Goal: Task Accomplishment & Management: Complete application form

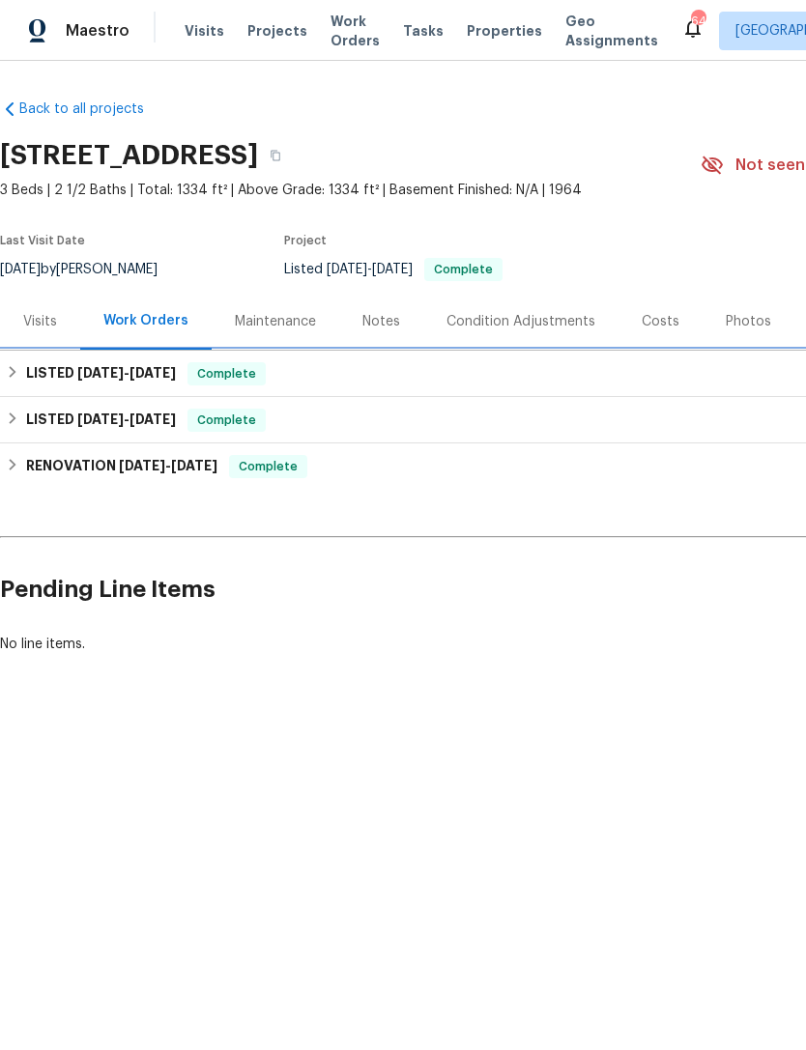
click at [697, 375] on div "LISTED [DATE] - [DATE] Complete" at bounding box center [546, 373] width 1080 height 23
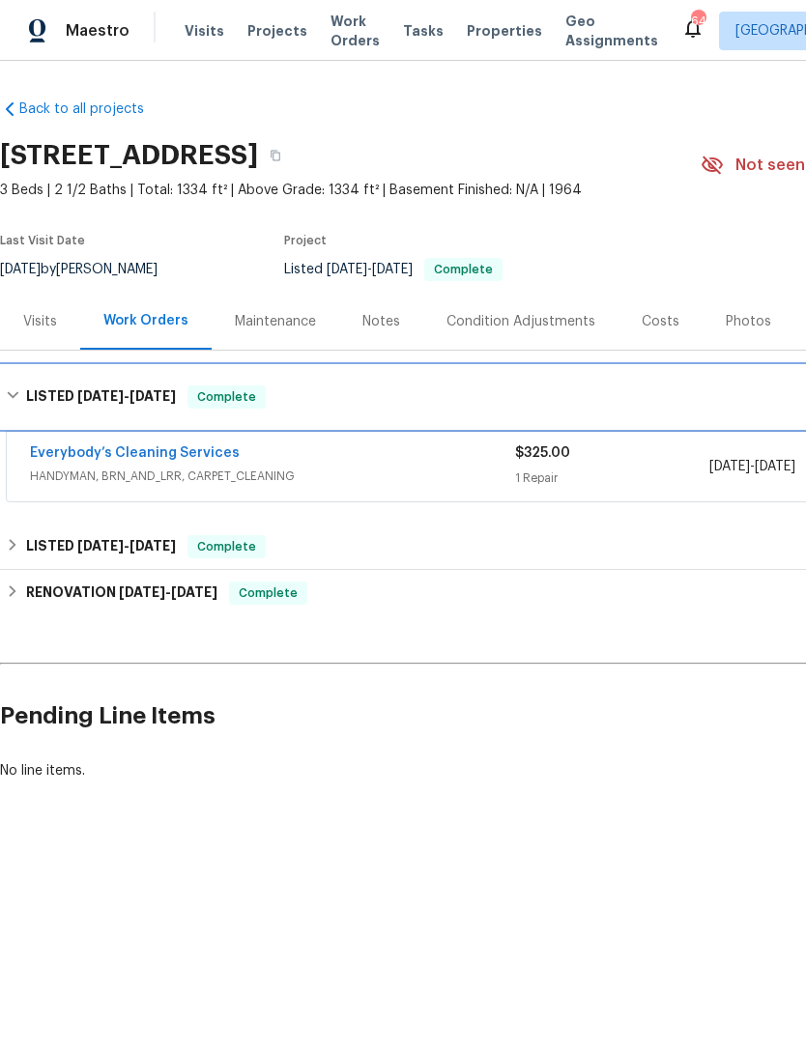
click at [700, 391] on div "LISTED [DATE] - [DATE] Complete" at bounding box center [546, 397] width 1080 height 23
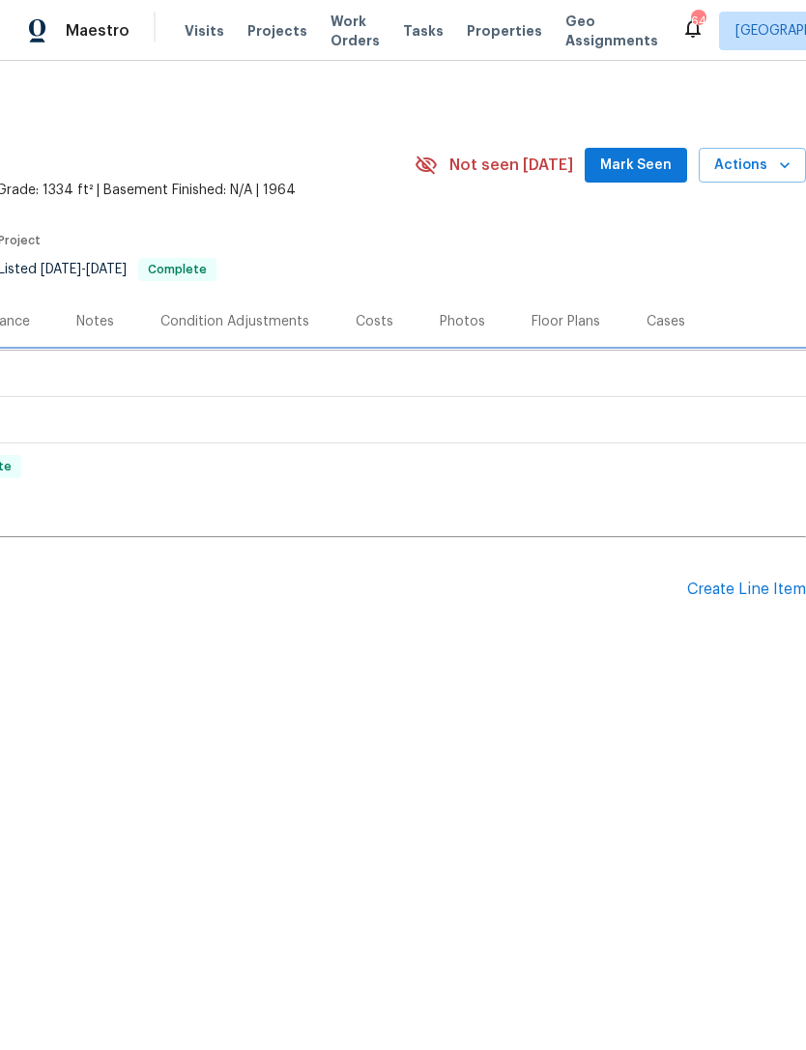
scroll to position [0, 286]
click at [734, 588] on div "Create Line Item" at bounding box center [746, 590] width 119 height 18
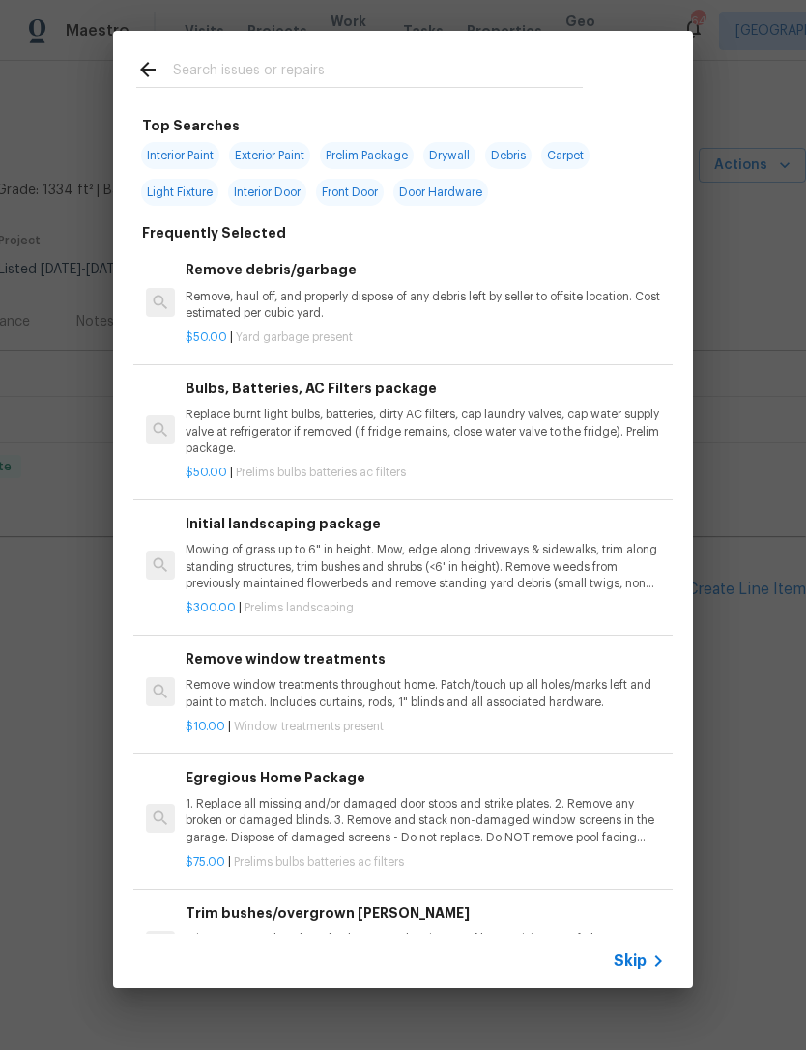
click at [626, 931] on p "Trim overgrown hegdes & bushes around perimeter of home giving 12" of clearance…" at bounding box center [425, 947] width 479 height 33
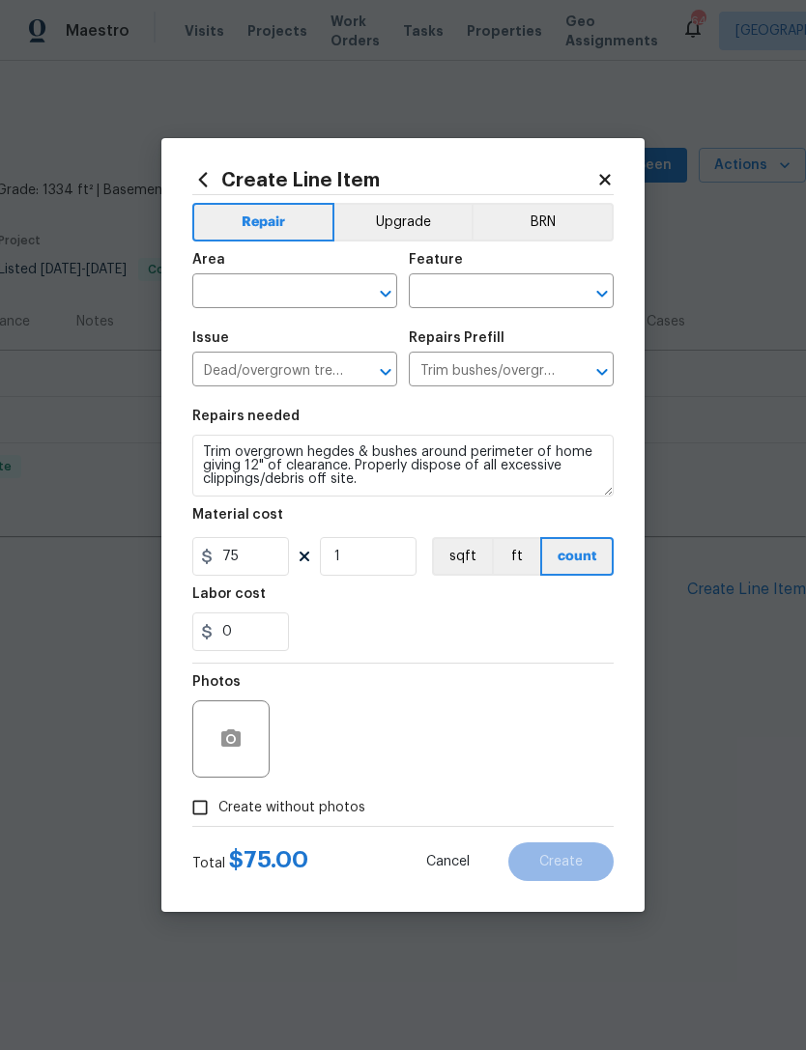
click at [302, 294] on input "text" at bounding box center [267, 293] width 151 height 30
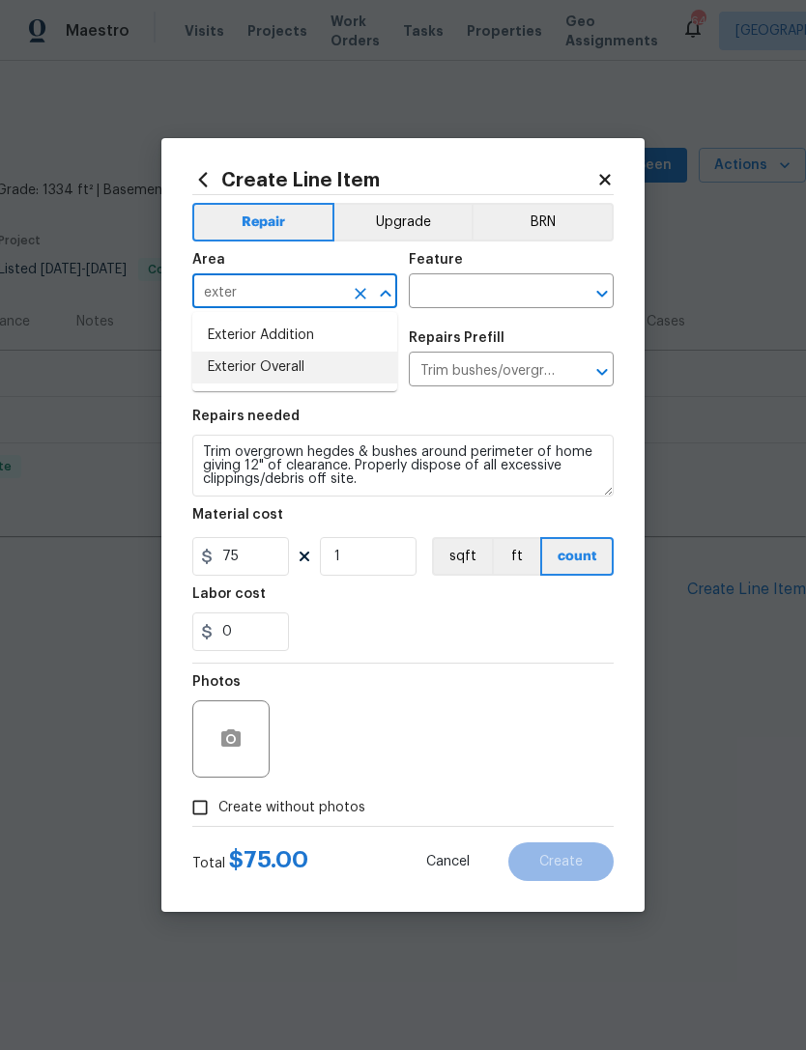
click at [335, 357] on li "Exterior Overall" at bounding box center [294, 368] width 205 height 32
type input "Exterior Overall"
click at [496, 301] on input "text" at bounding box center [484, 293] width 151 height 30
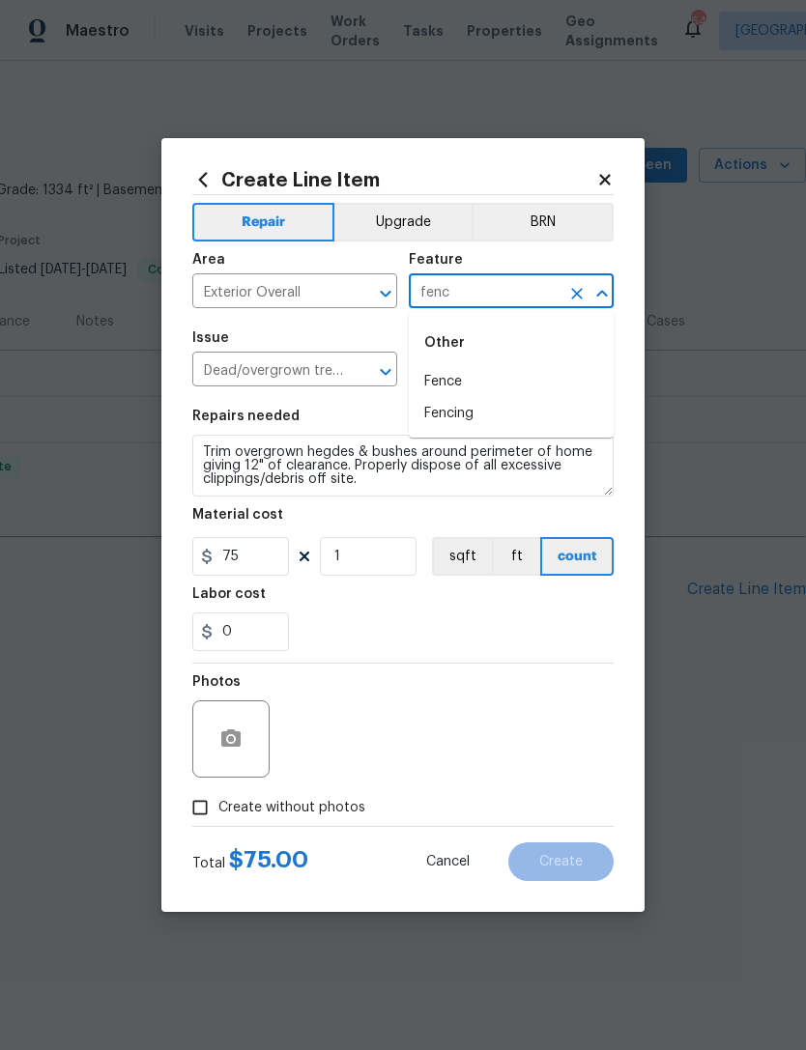
click at [501, 400] on li "Fencing" at bounding box center [511, 414] width 205 height 32
type input "Fencing"
click at [362, 373] on icon "Clear" at bounding box center [361, 372] width 12 height 12
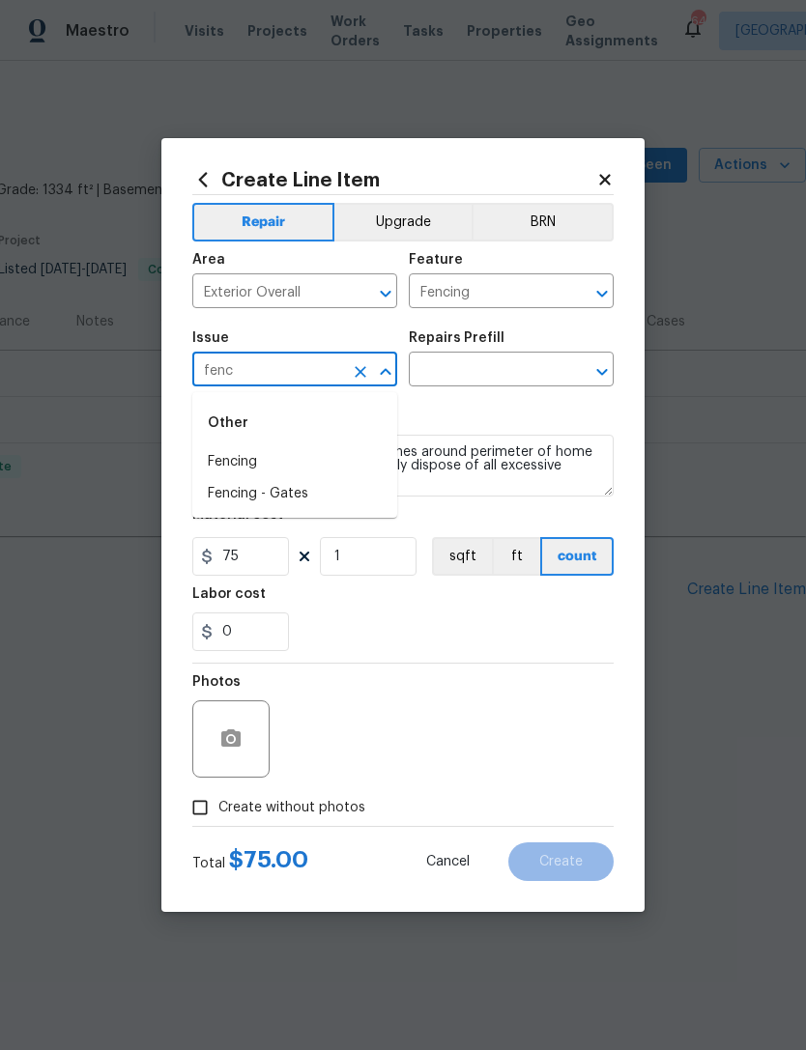
click at [364, 456] on li "Fencing" at bounding box center [294, 462] width 205 height 32
type input "Fencing"
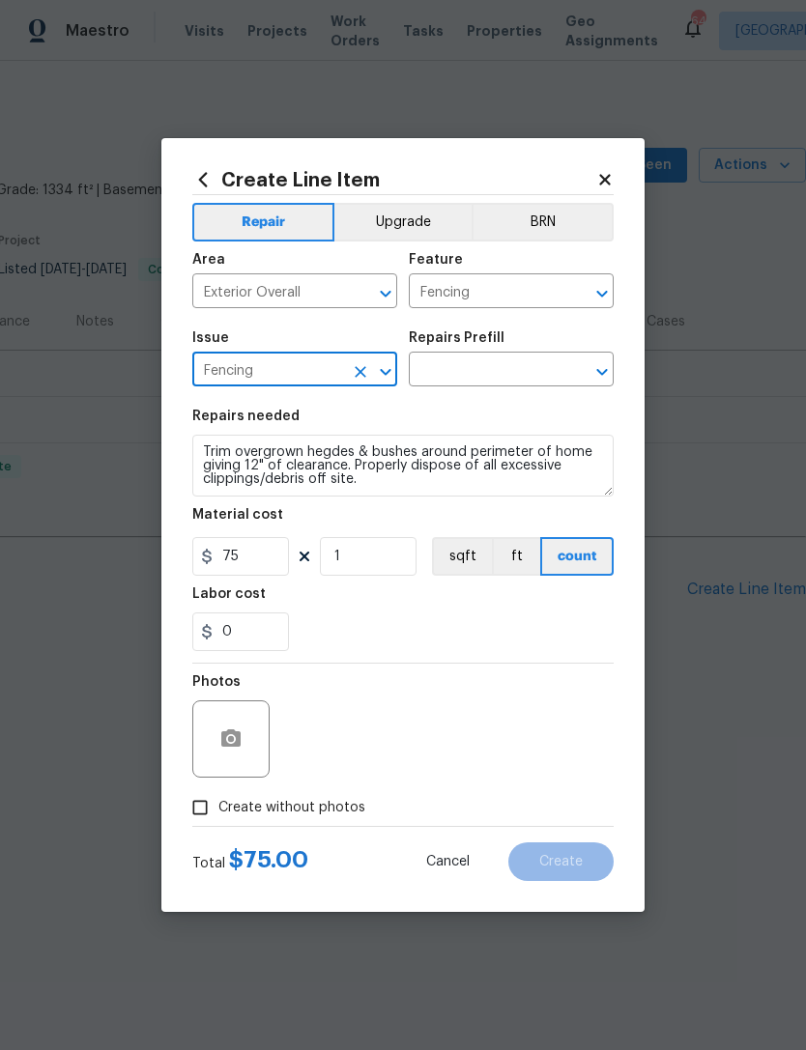
click at [527, 383] on input "text" at bounding box center [484, 372] width 151 height 30
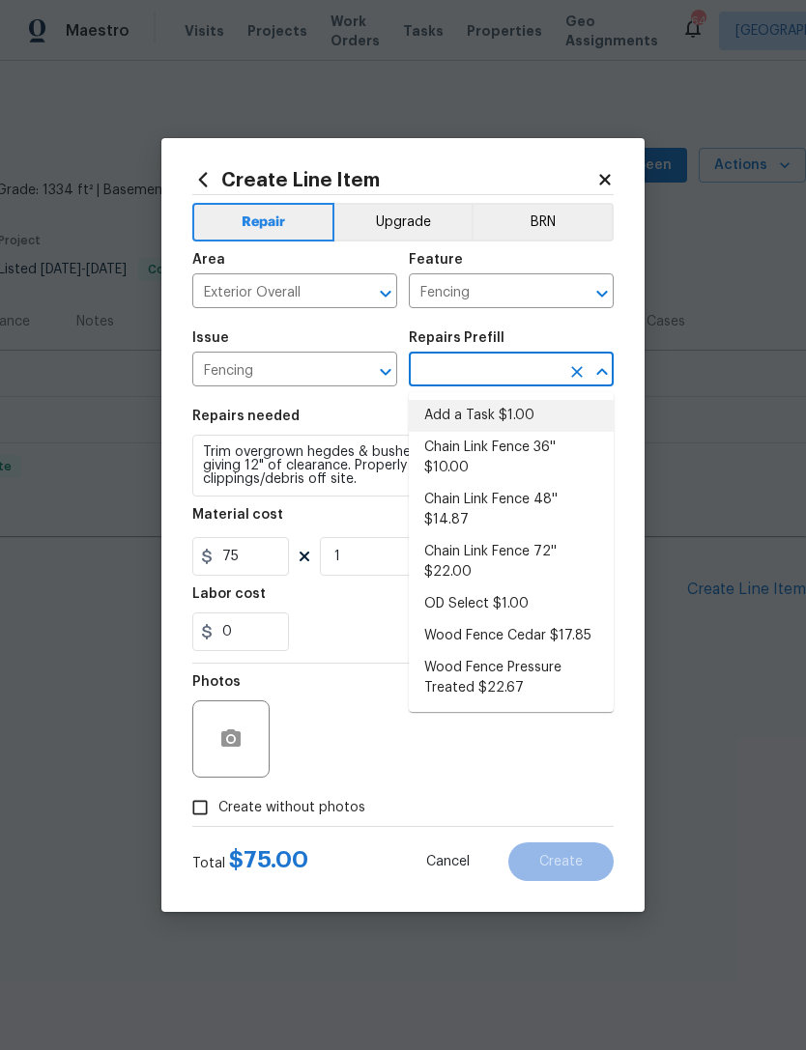
click at [528, 419] on li "Add a Task $1.00" at bounding box center [511, 416] width 205 height 32
type input "Add a Task $1.00"
type textarea "HPM to detail"
type input "1"
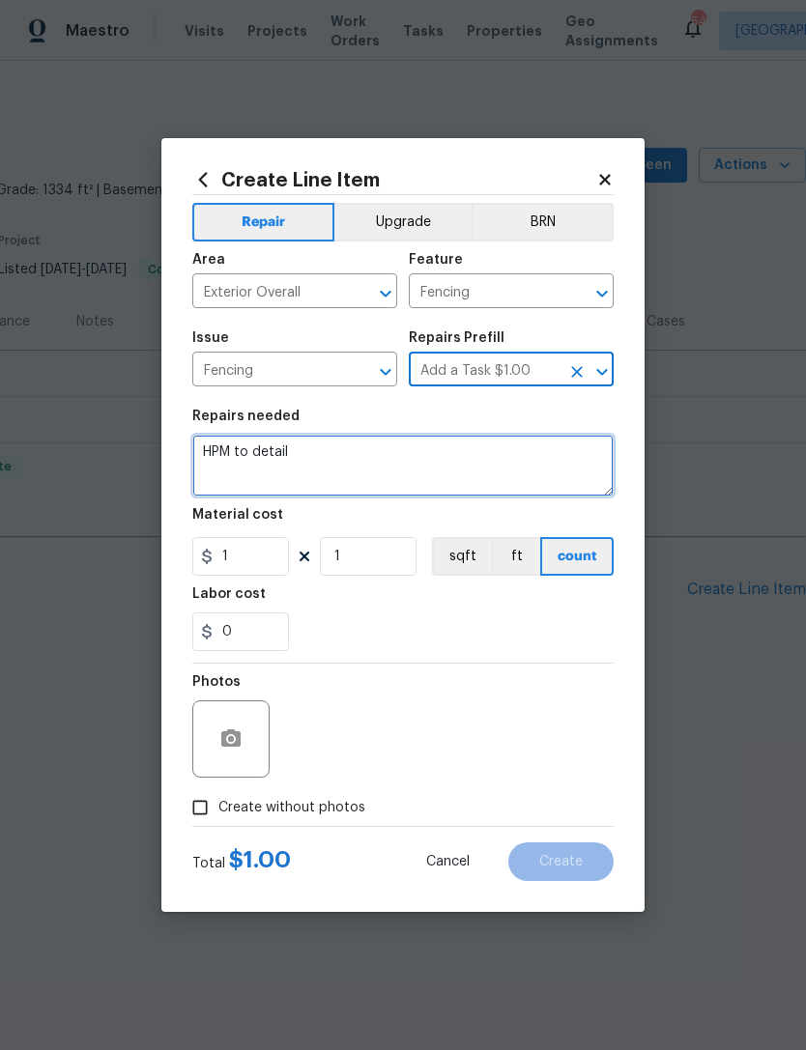
click at [493, 459] on textarea "HPM to detail" at bounding box center [402, 466] width 421 height 62
type textarea "H"
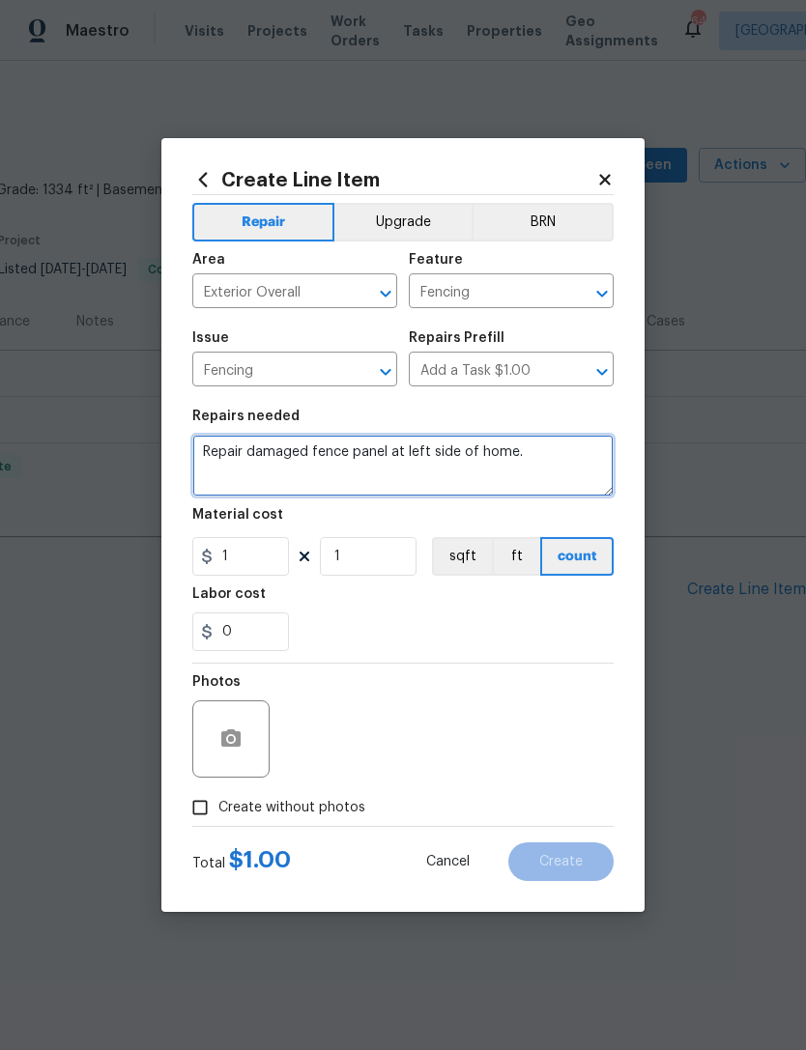
type textarea "Repair damaged fence panel at left side of home."
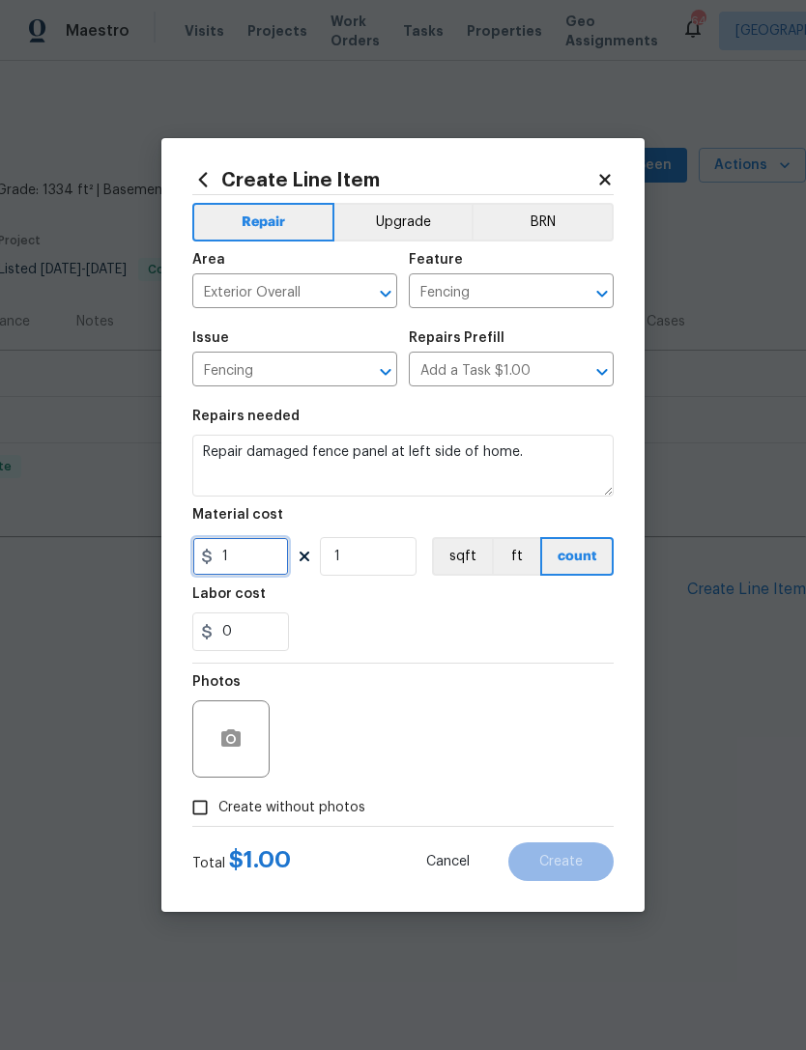
click at [271, 571] on input "1" at bounding box center [240, 556] width 97 height 39
type input "150"
click at [467, 637] on div "0" at bounding box center [402, 632] width 421 height 39
click at [231, 747] on icon "button" at bounding box center [230, 737] width 19 height 17
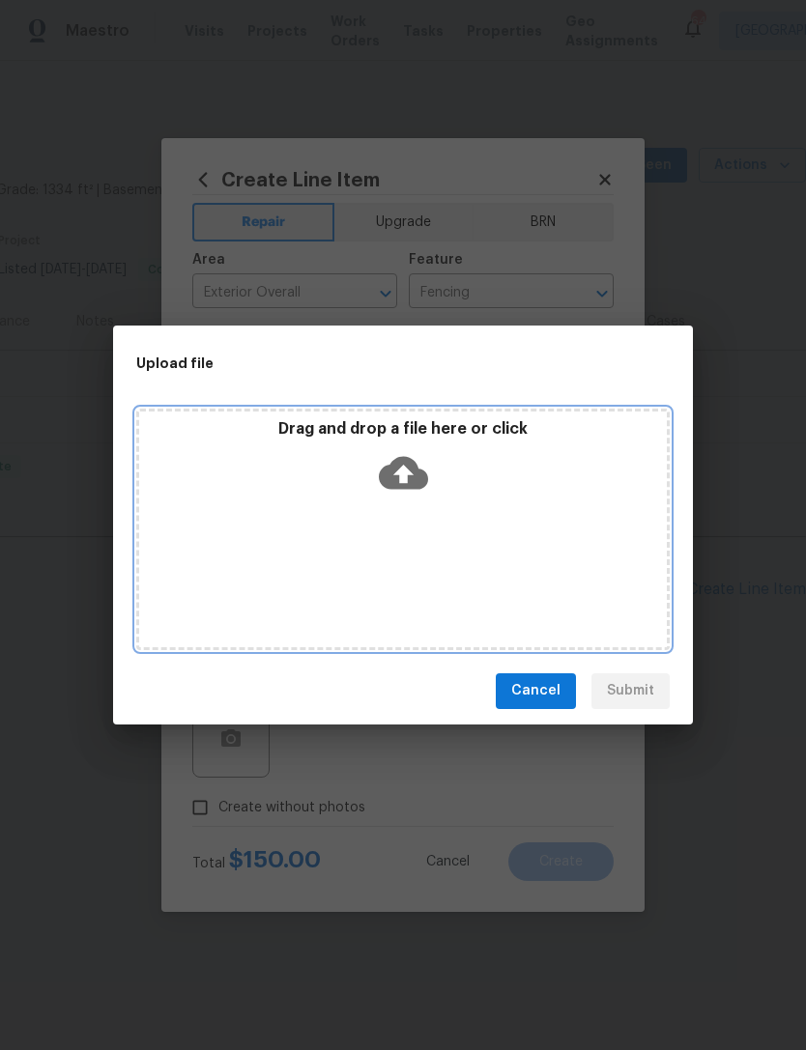
click at [410, 436] on p "Drag and drop a file here or click" at bounding box center [403, 429] width 528 height 20
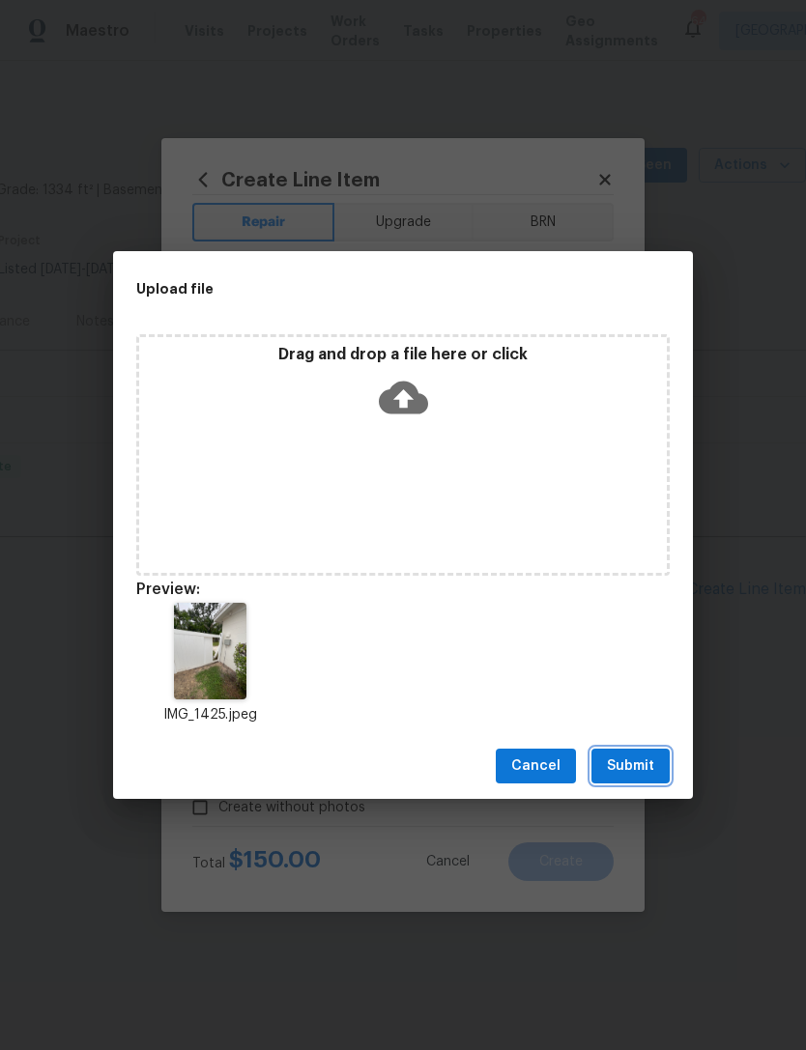
click at [640, 764] on span "Submit" at bounding box center [630, 767] width 47 height 24
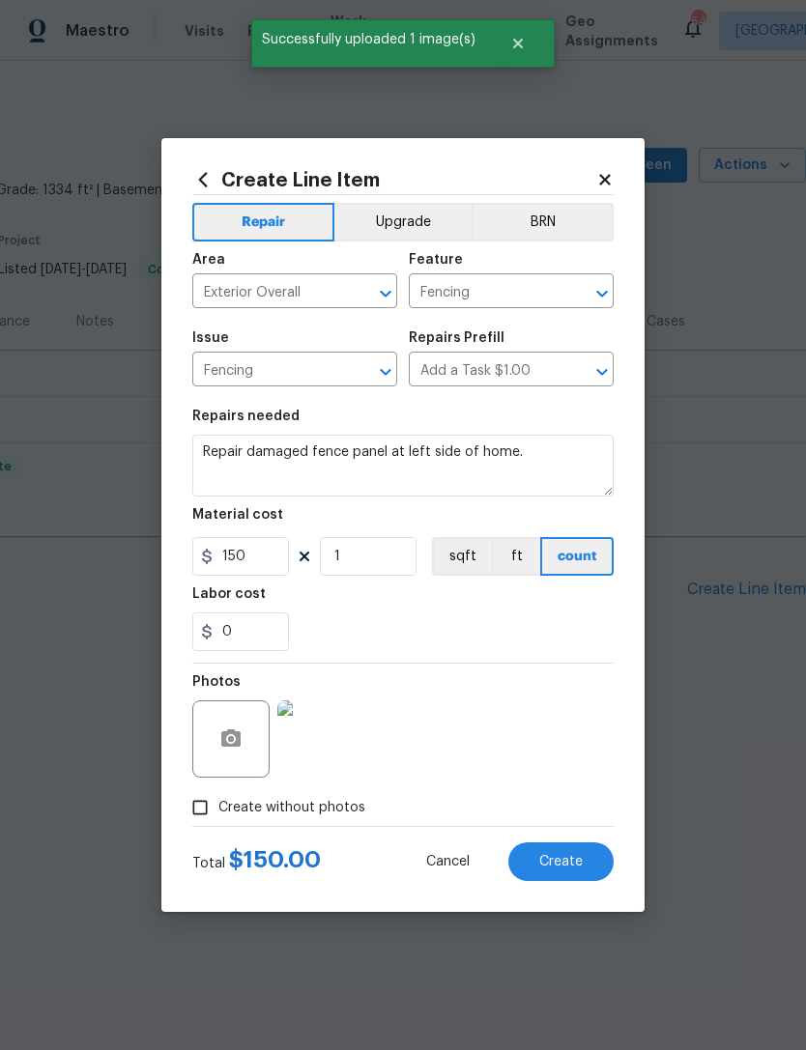
click at [587, 853] on button "Create" at bounding box center [560, 862] width 105 height 39
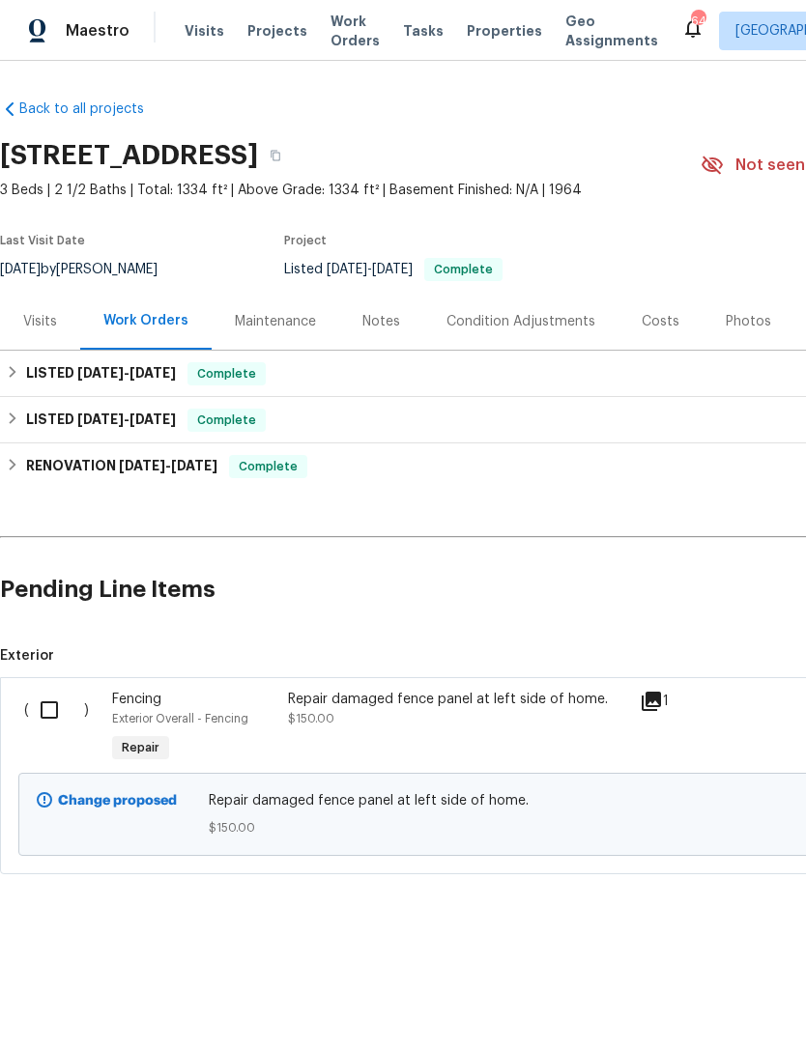
scroll to position [0, 0]
click at [55, 715] on input "checkbox" at bounding box center [56, 710] width 55 height 41
checkbox input "true"
click at [695, 997] on span "Create Work Order" at bounding box center [695, 1002] width 129 height 24
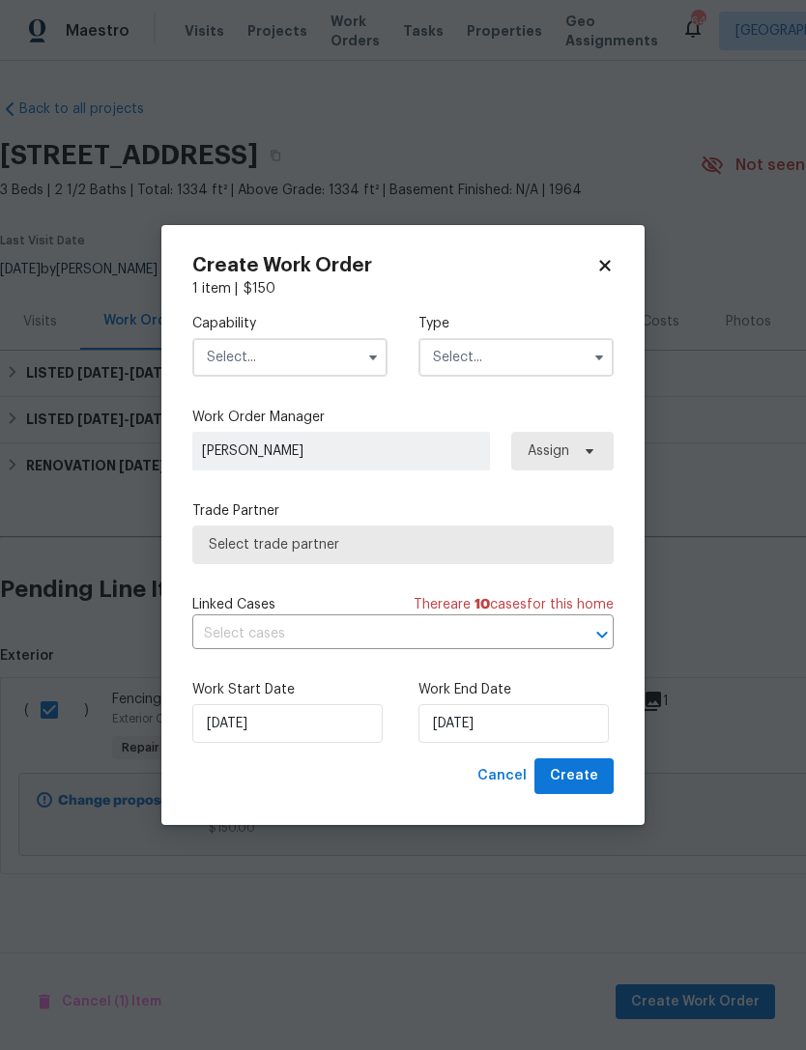
click at [340, 361] on input "text" at bounding box center [289, 357] width 195 height 39
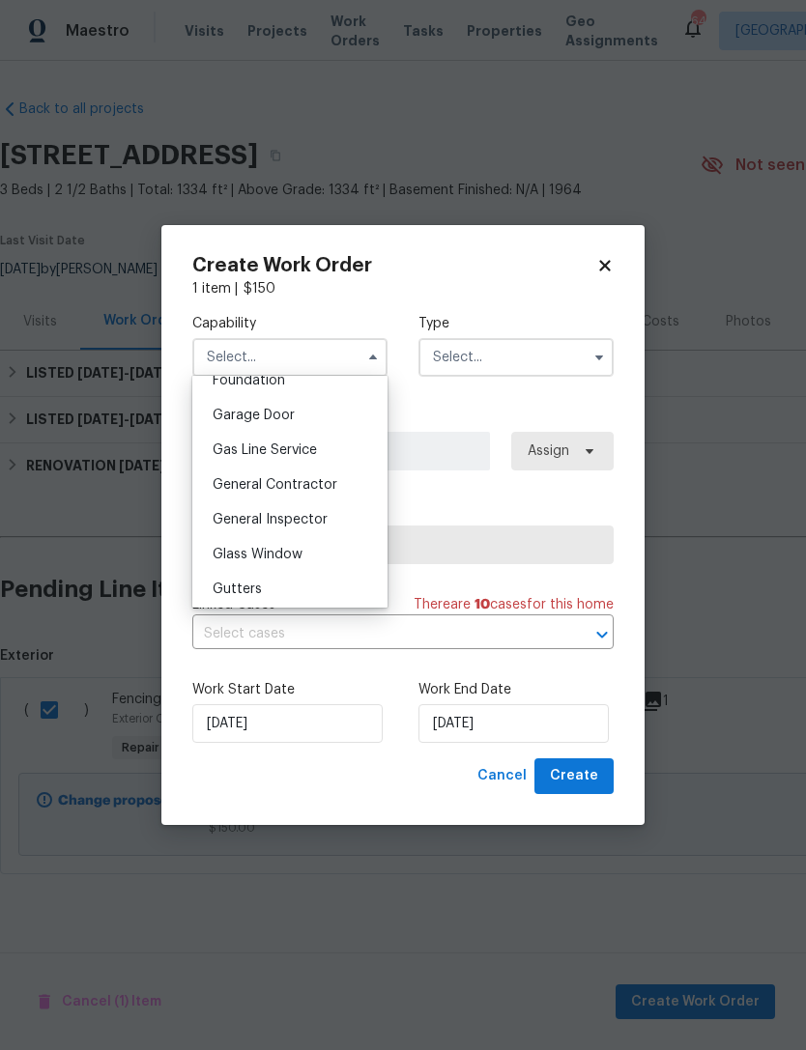
scroll to position [836, 0]
click at [358, 481] on div "General Contractor" at bounding box center [290, 486] width 186 height 35
type input "General Contractor"
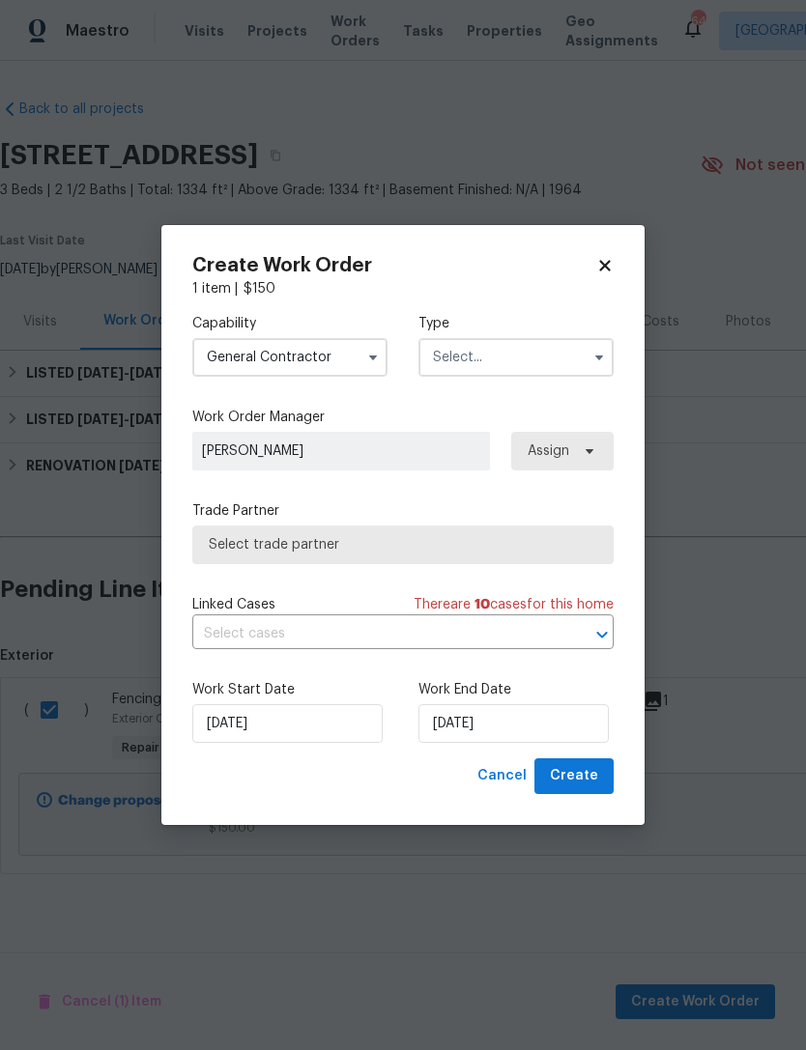
click at [517, 352] on input "text" at bounding box center [515, 357] width 195 height 39
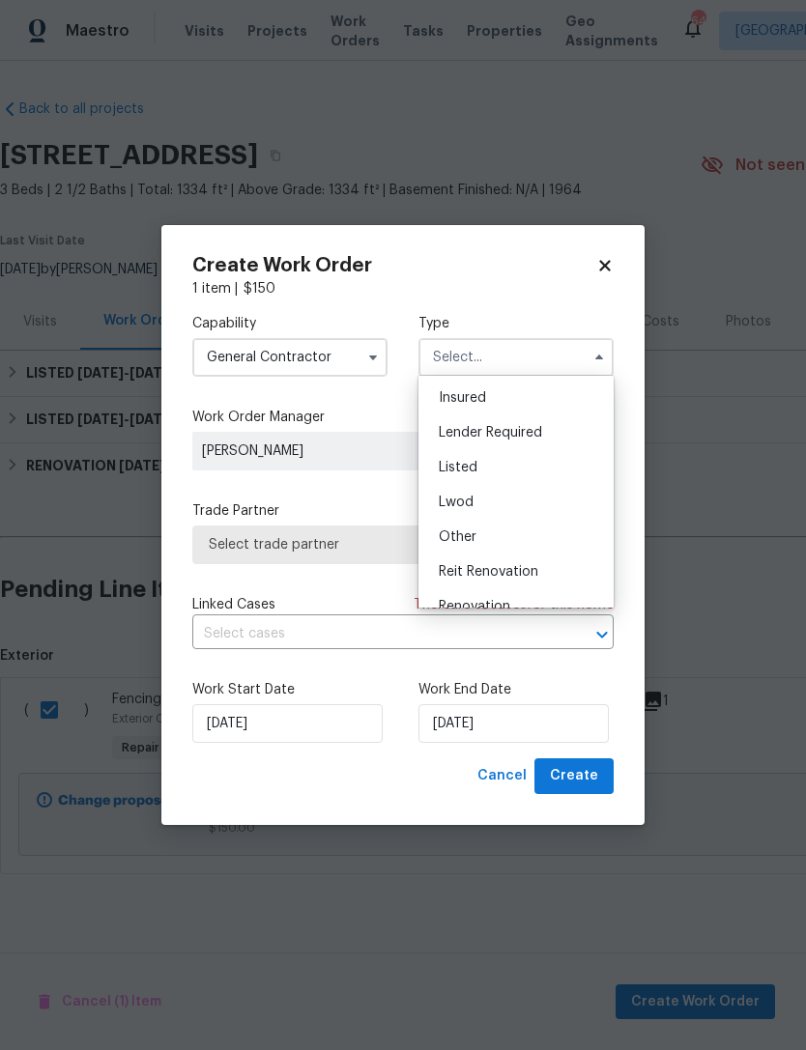
scroll to position [113, 0]
click at [499, 462] on div "Listed" at bounding box center [516, 459] width 186 height 35
type input "Listed"
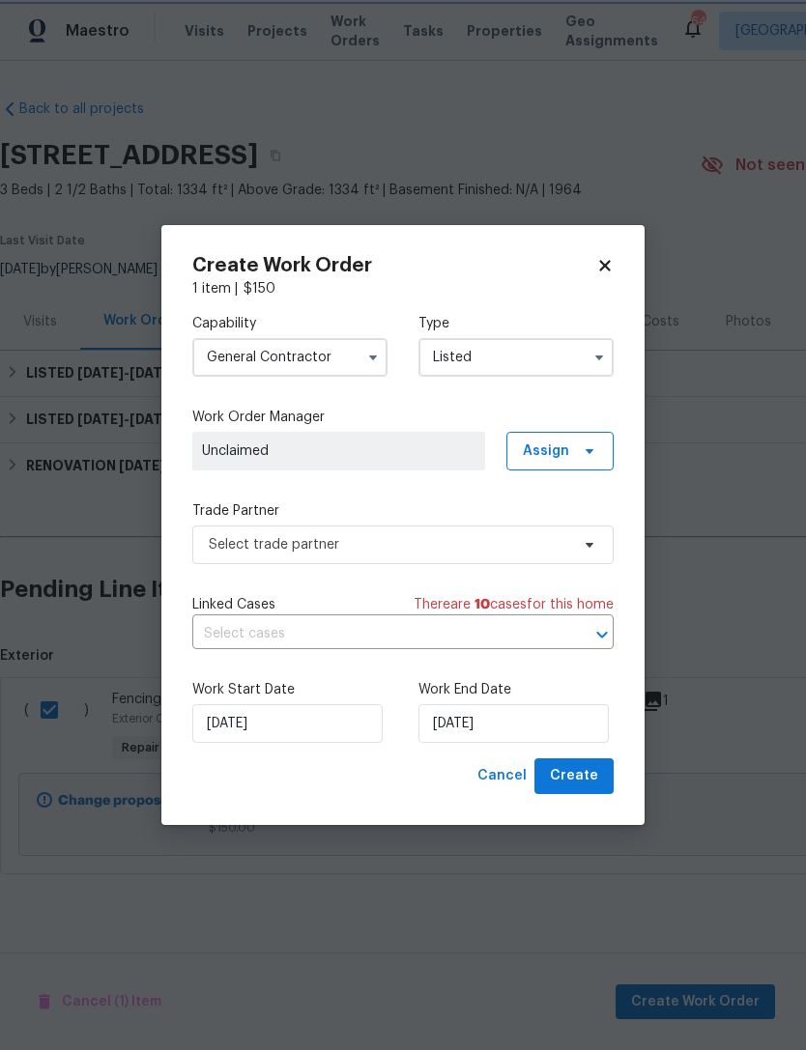
scroll to position [0, 0]
click at [573, 449] on span "Assign" at bounding box center [559, 451] width 107 height 39
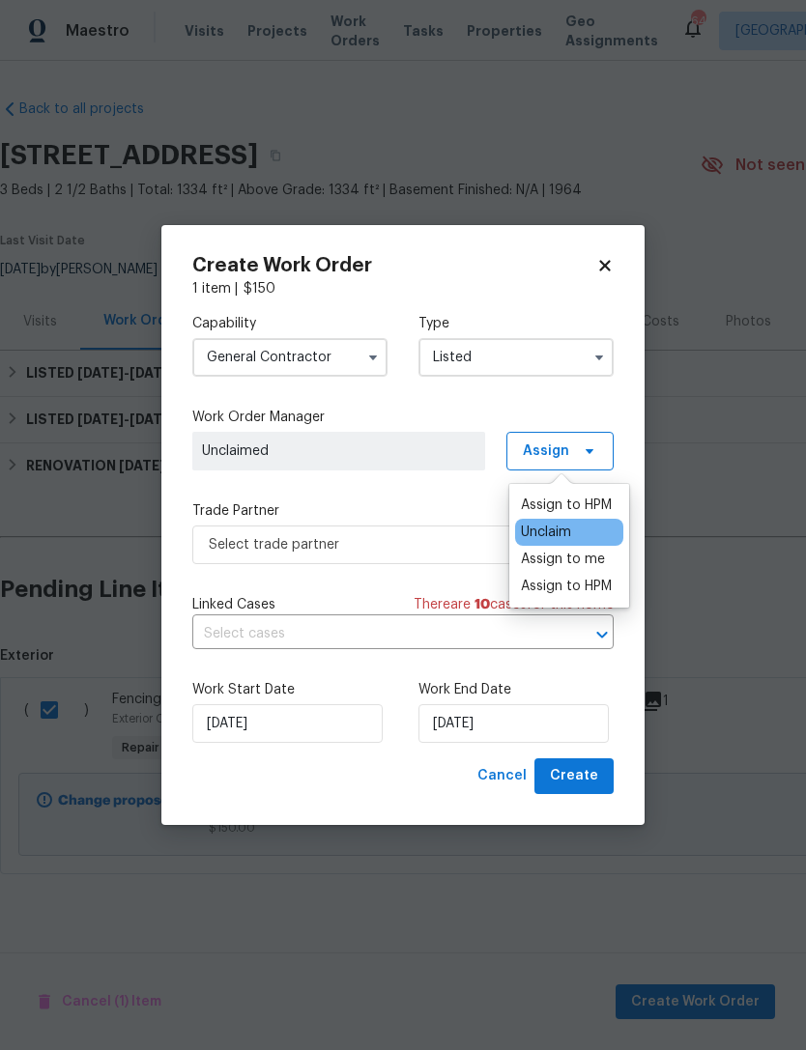
click at [578, 501] on div "Assign to HPM" at bounding box center [566, 505] width 91 height 19
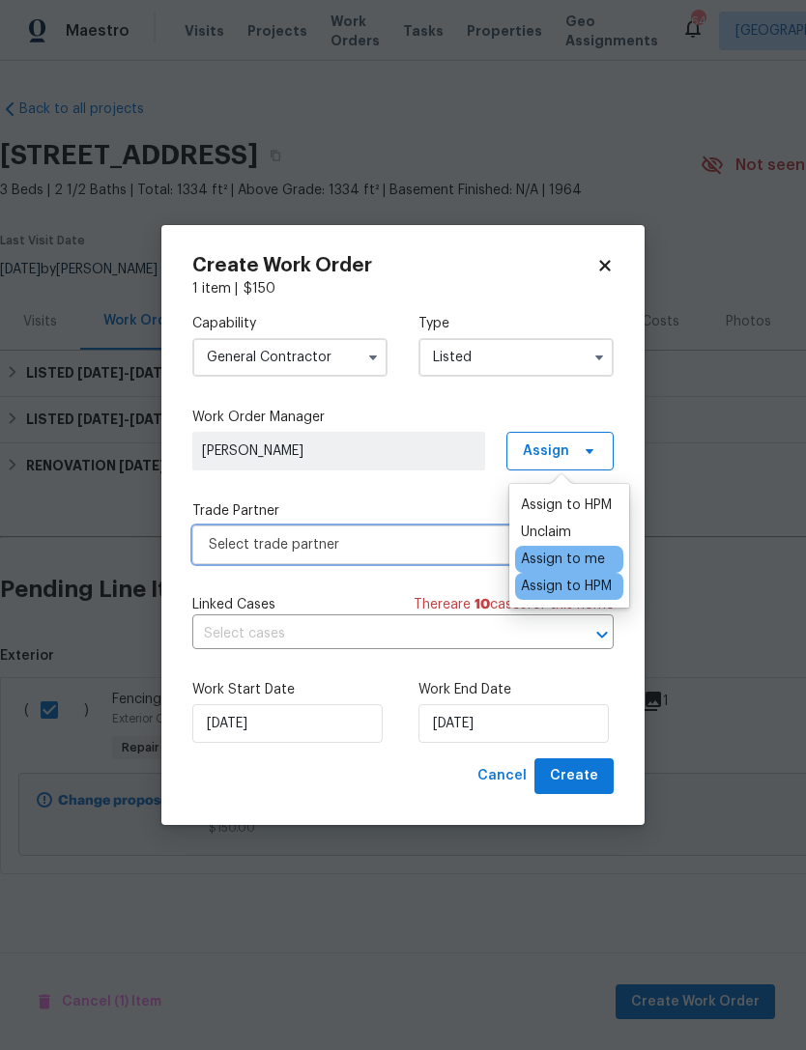
click at [466, 553] on span "Select trade partner" at bounding box center [389, 544] width 360 height 19
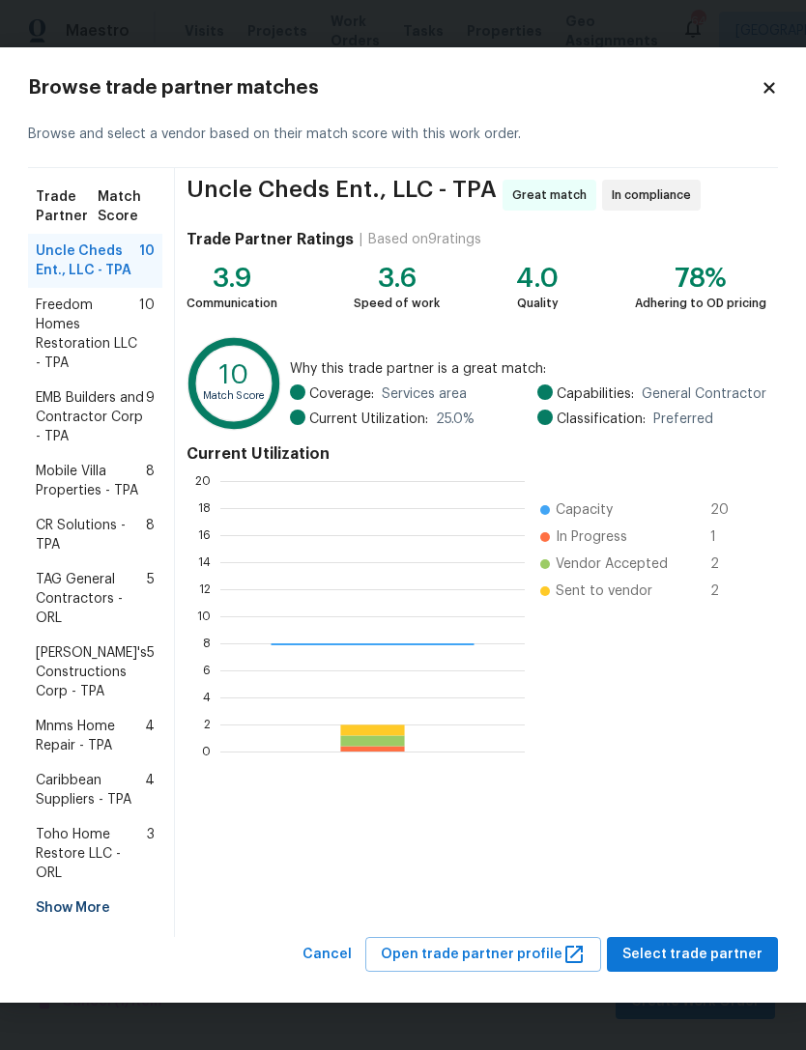
scroll to position [271, 304]
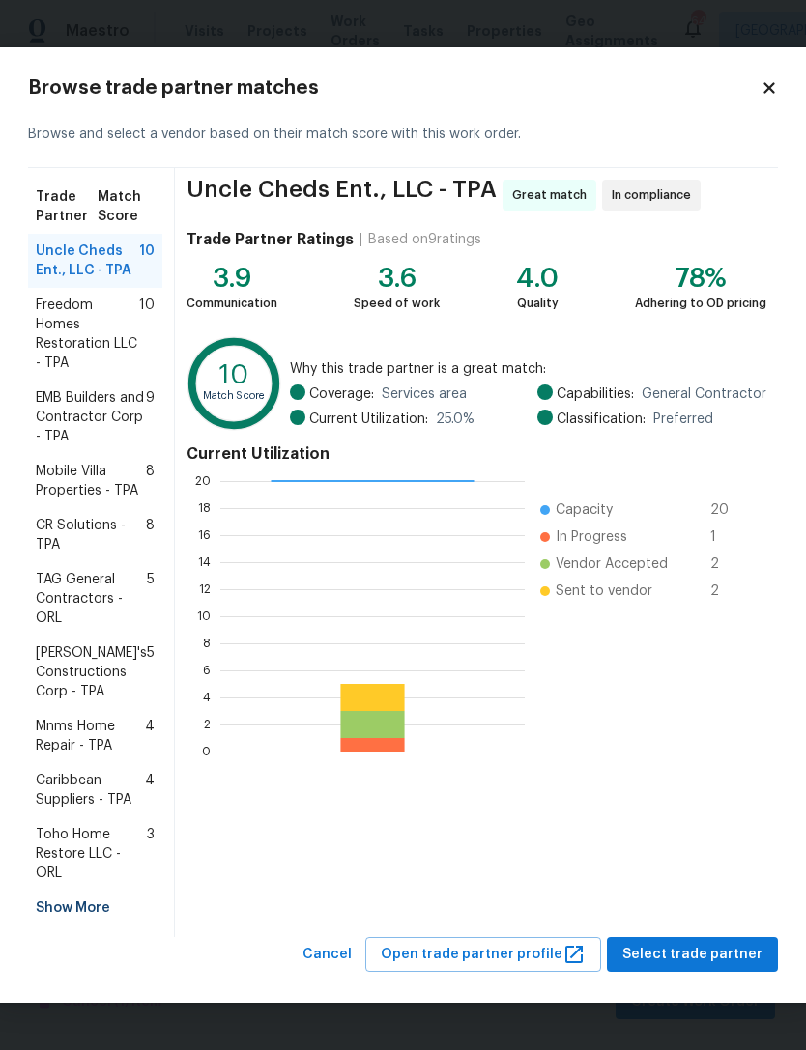
click at [87, 493] on span "Mobile Villa Properties - TPA" at bounding box center [91, 481] width 110 height 39
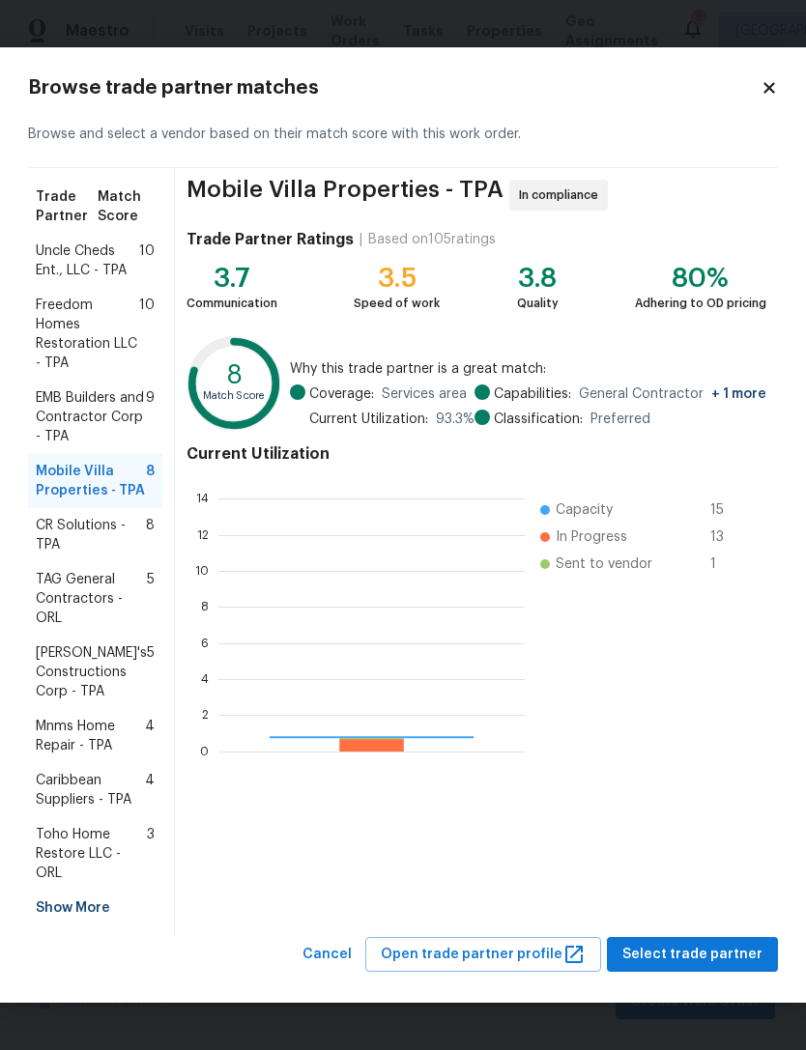
scroll to position [271, 306]
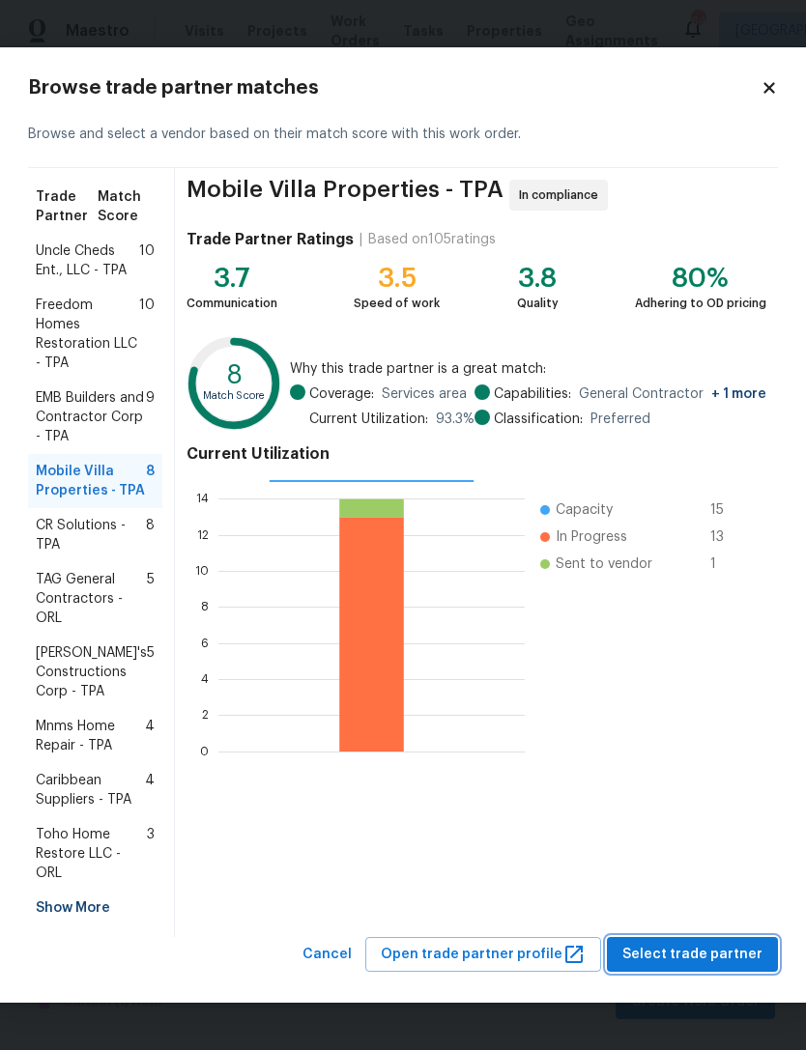
click at [665, 947] on span "Select trade partner" at bounding box center [692, 955] width 140 height 24
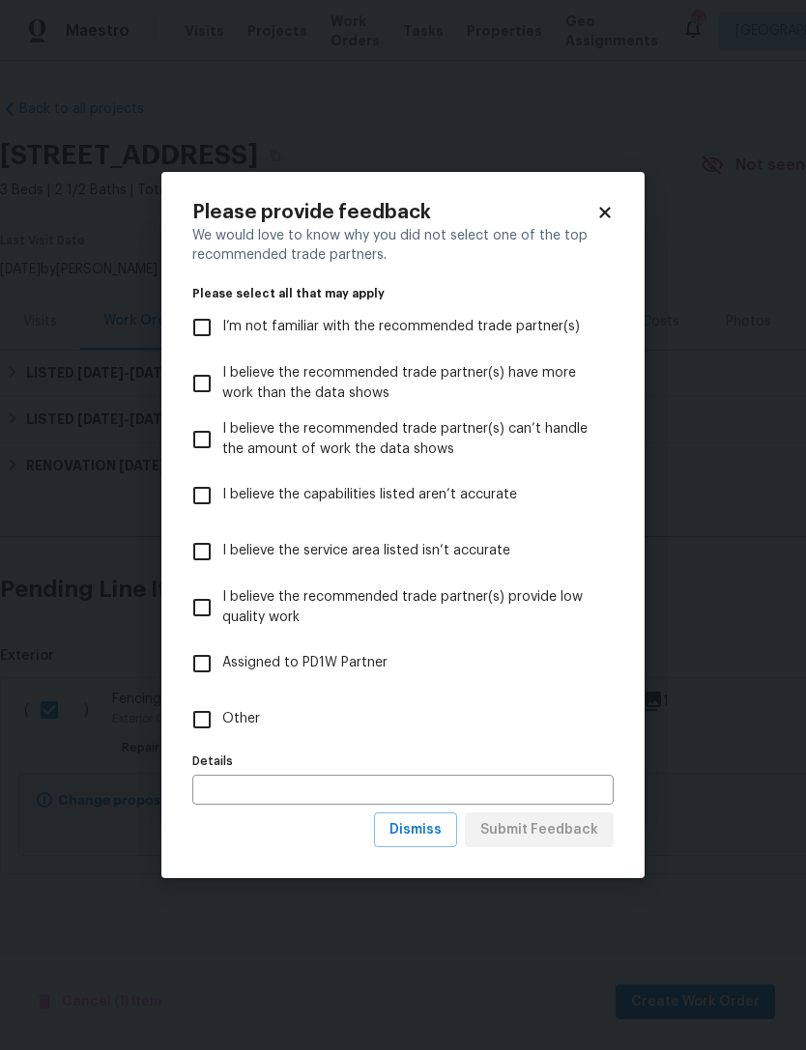
click at [245, 706] on label "Other" at bounding box center [390, 720] width 416 height 56
click at [222, 706] on input "Other" at bounding box center [202, 720] width 41 height 41
checkbox input "true"
click at [566, 828] on span "Submit Feedback" at bounding box center [539, 830] width 118 height 24
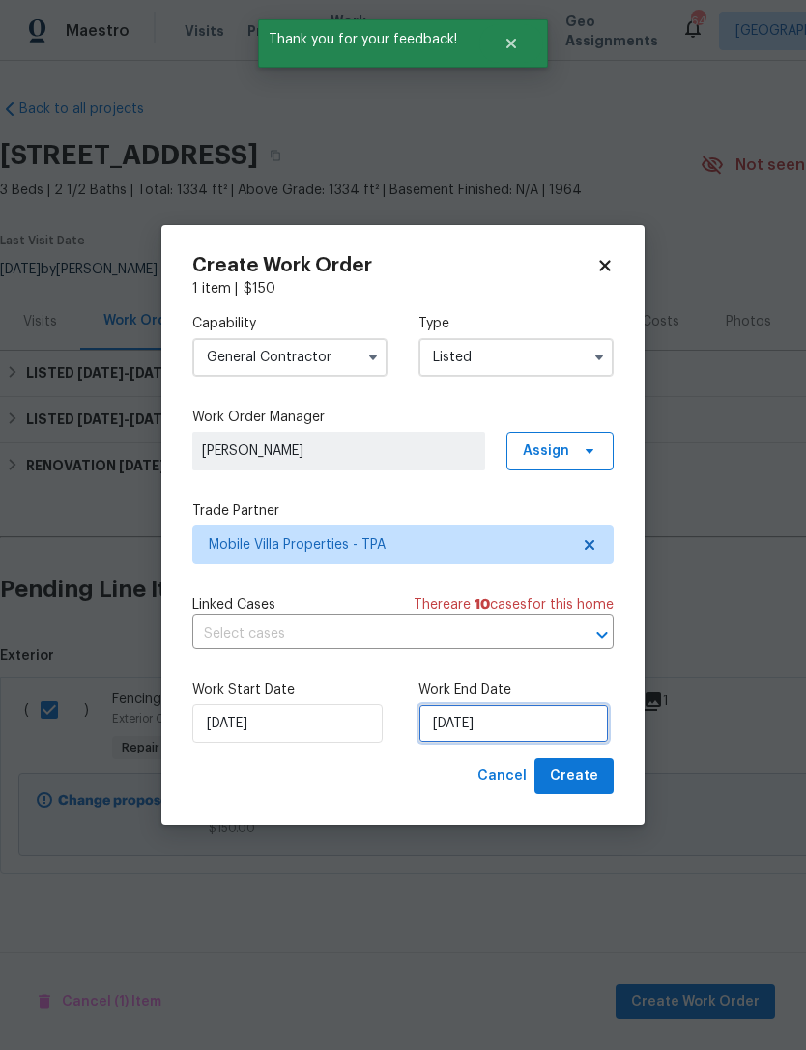
click at [490, 732] on input "[DATE]" at bounding box center [513, 723] width 190 height 39
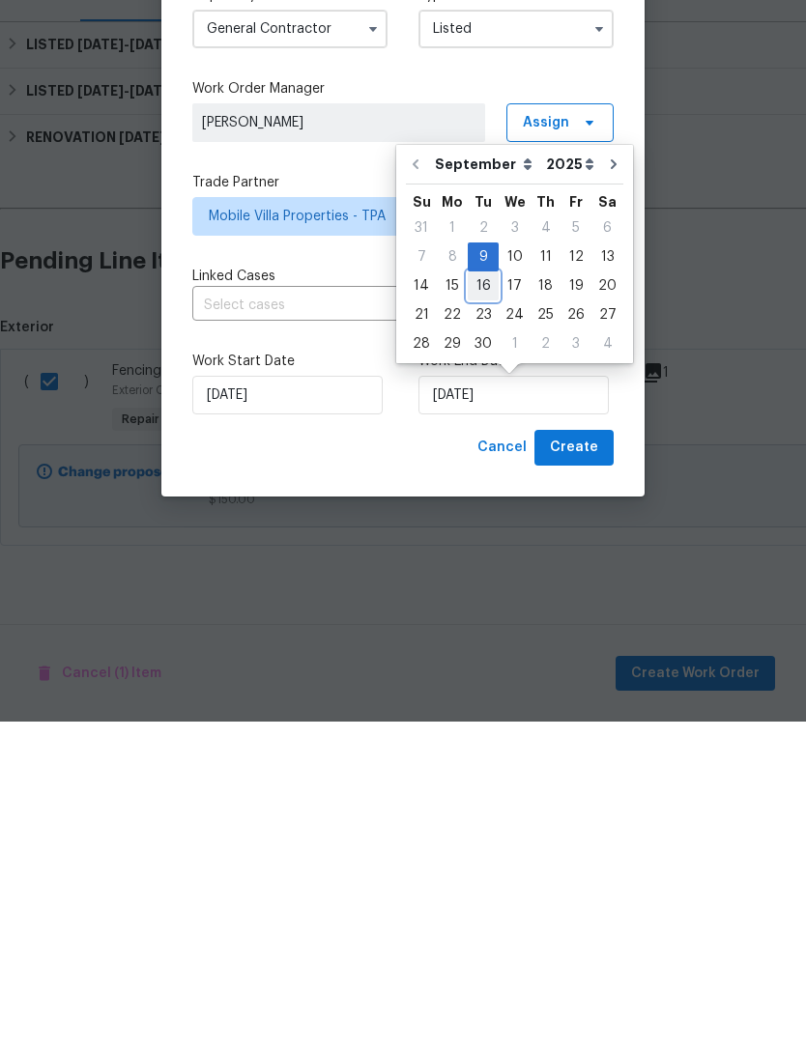
click at [477, 601] on div "16" at bounding box center [483, 614] width 31 height 27
type input "[DATE]"
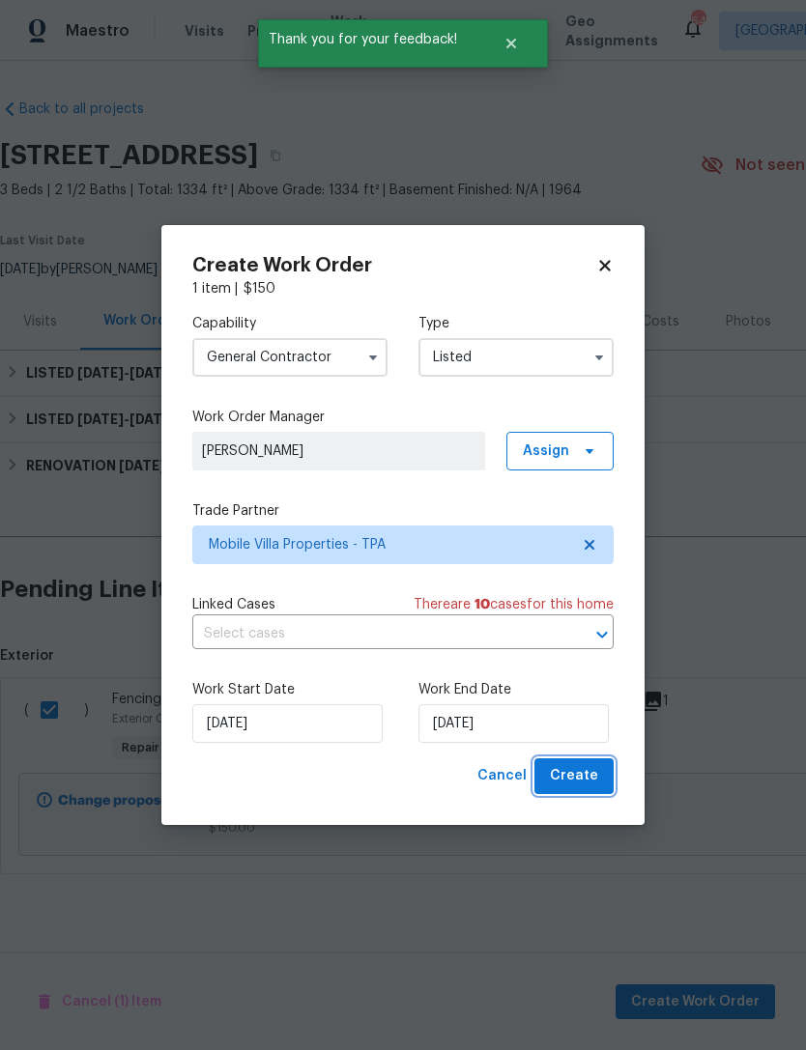
click at [598, 774] on button "Create" at bounding box center [573, 776] width 79 height 36
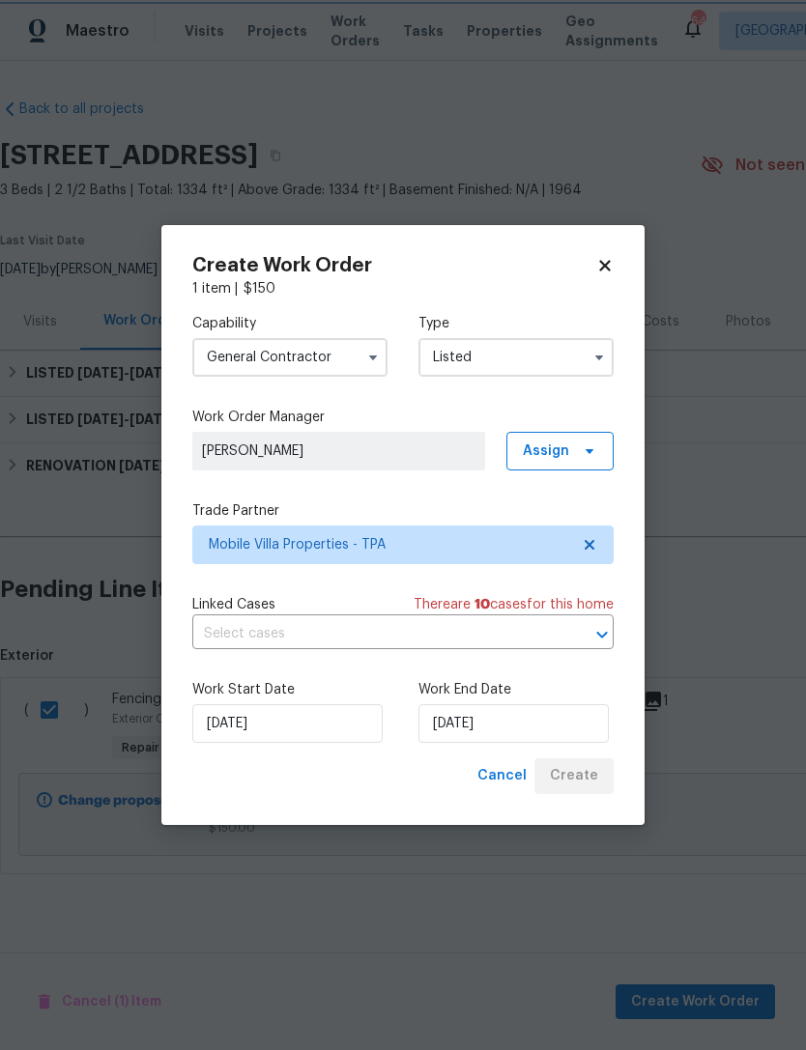
checkbox input "false"
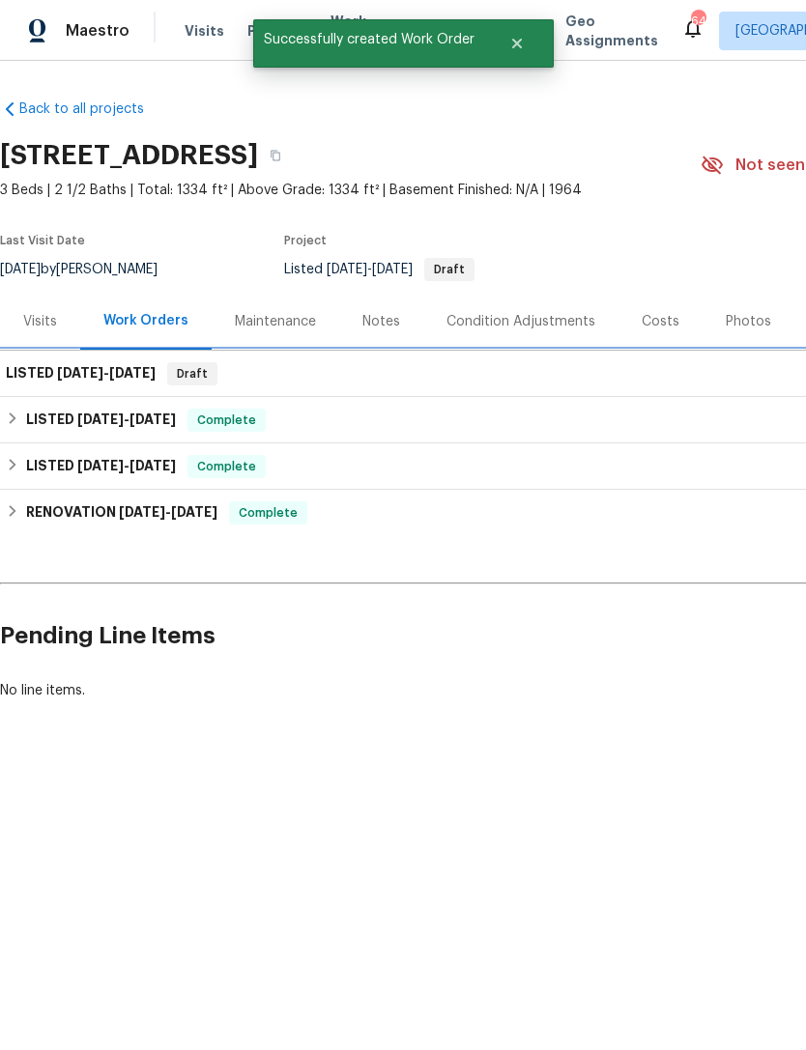
click at [50, 377] on h6 "LISTED [DATE] - [DATE]" at bounding box center [81, 373] width 150 height 23
click at [609, 383] on div "LISTED [DATE] - [DATE] Draft" at bounding box center [546, 373] width 1080 height 23
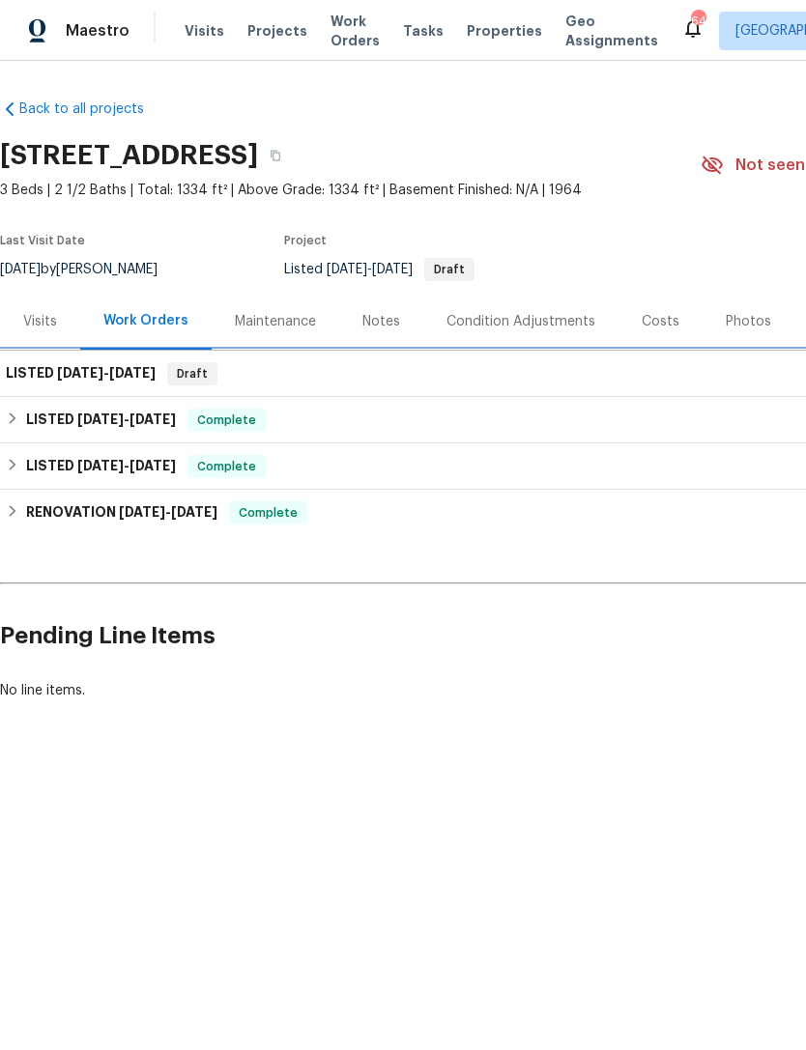
scroll to position [0, 0]
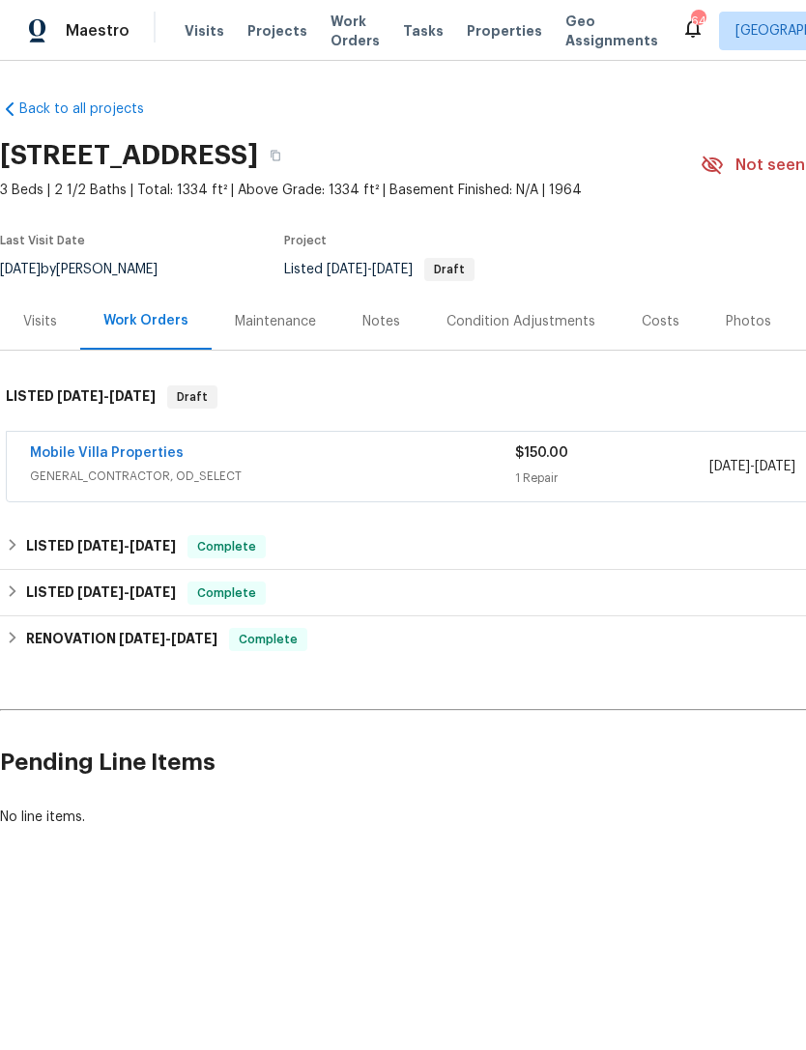
click at [66, 458] on link "Mobile Villa Properties" at bounding box center [107, 453] width 154 height 14
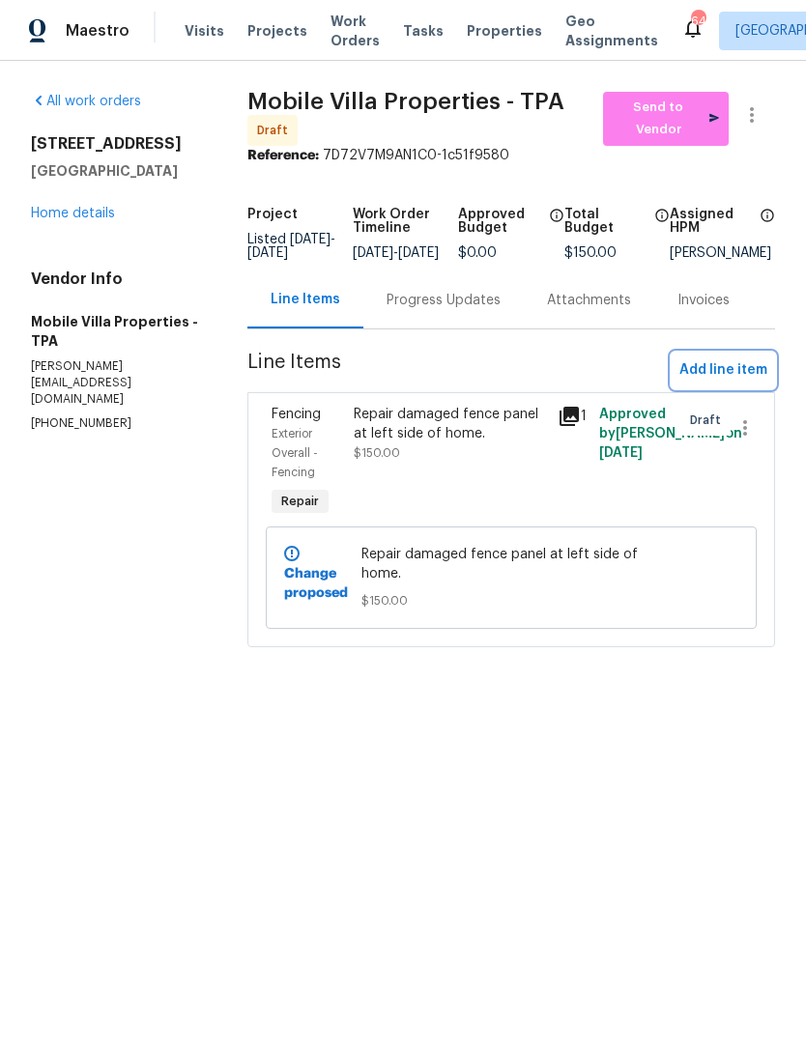
click at [723, 383] on span "Add line item" at bounding box center [723, 370] width 88 height 24
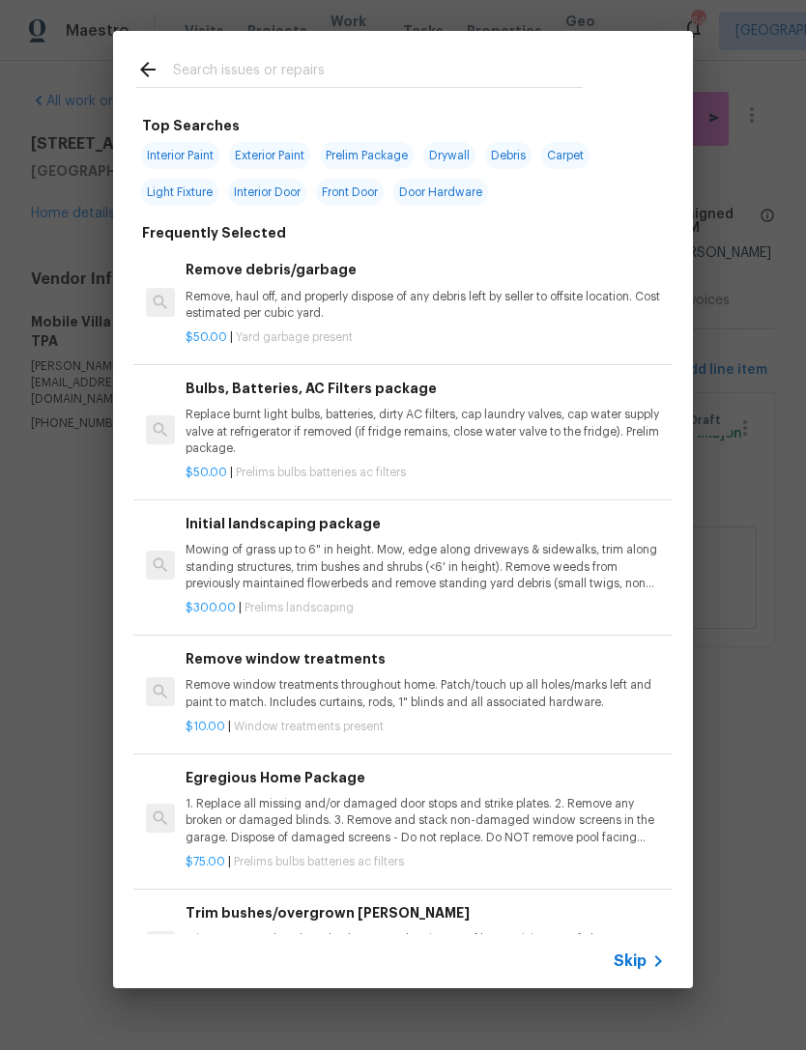
click at [319, 66] on input "text" at bounding box center [378, 72] width 410 height 29
click at [633, 218] on div "Top Searches Interior Paint Exterior Paint Prelim Package Drywall Debris Carpet…" at bounding box center [402, 806] width 533 height 1382
click at [637, 955] on span "Skip" at bounding box center [630, 961] width 33 height 19
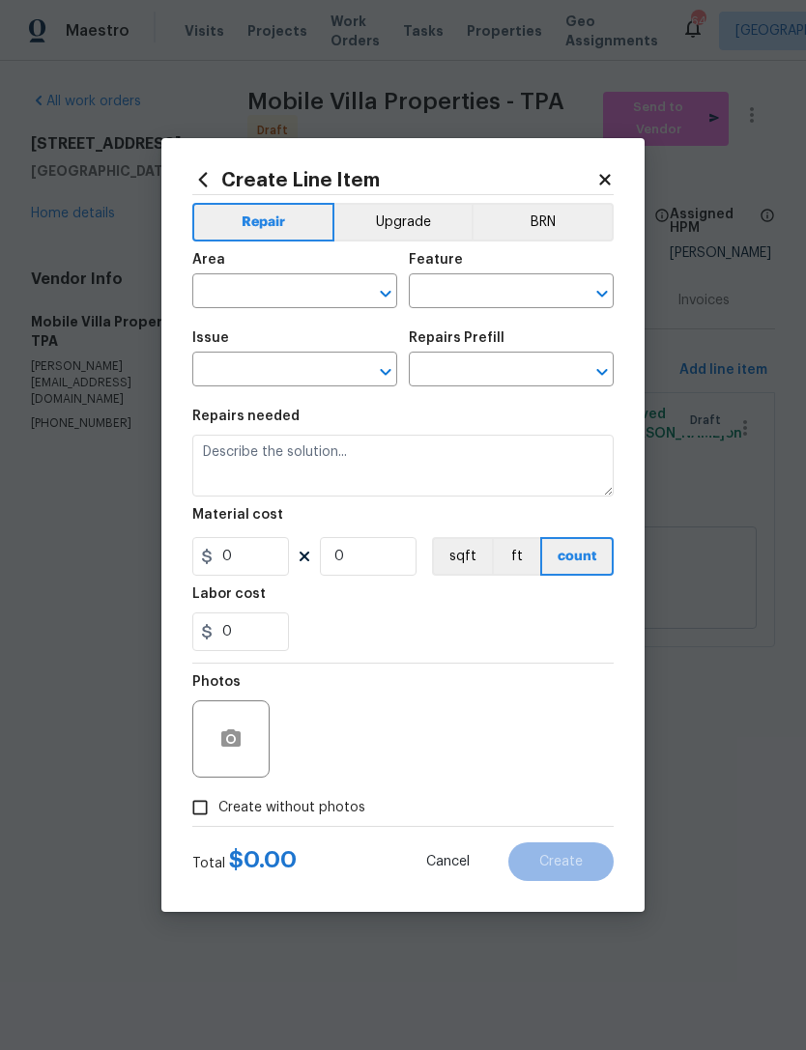
click at [306, 291] on input "text" at bounding box center [267, 293] width 151 height 30
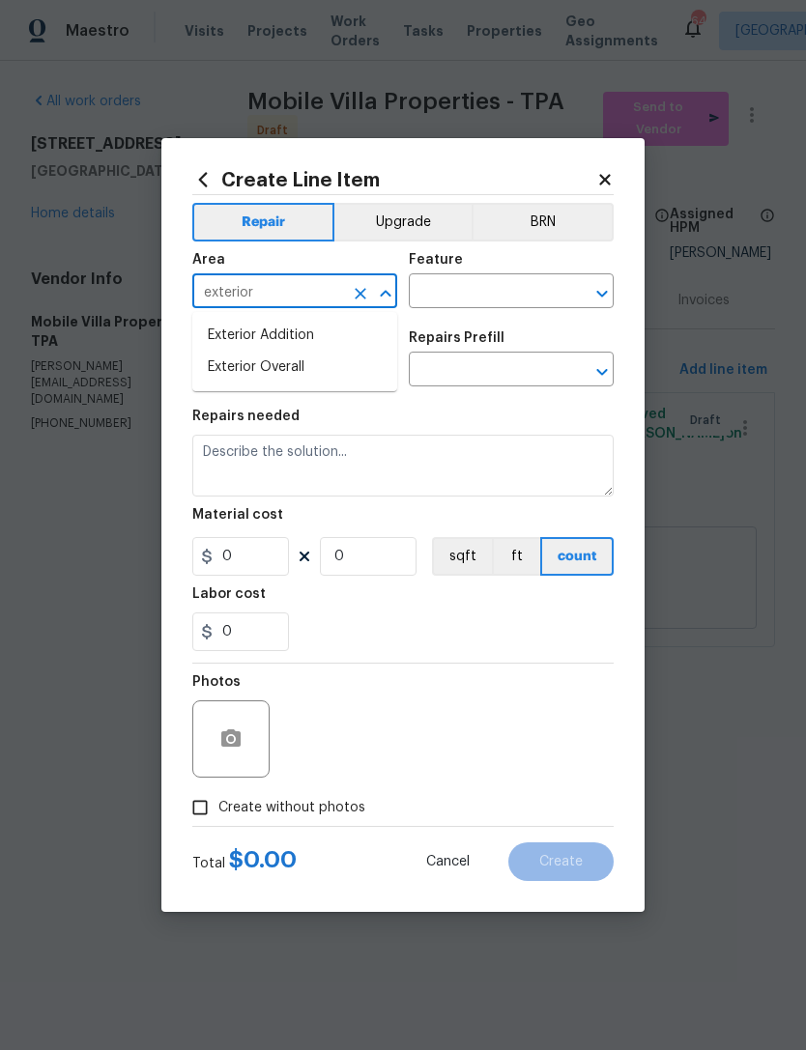
click at [350, 380] on li "Exterior Overall" at bounding box center [294, 368] width 205 height 32
type input "Exterior Overall"
click at [475, 289] on input "text" at bounding box center [484, 293] width 151 height 30
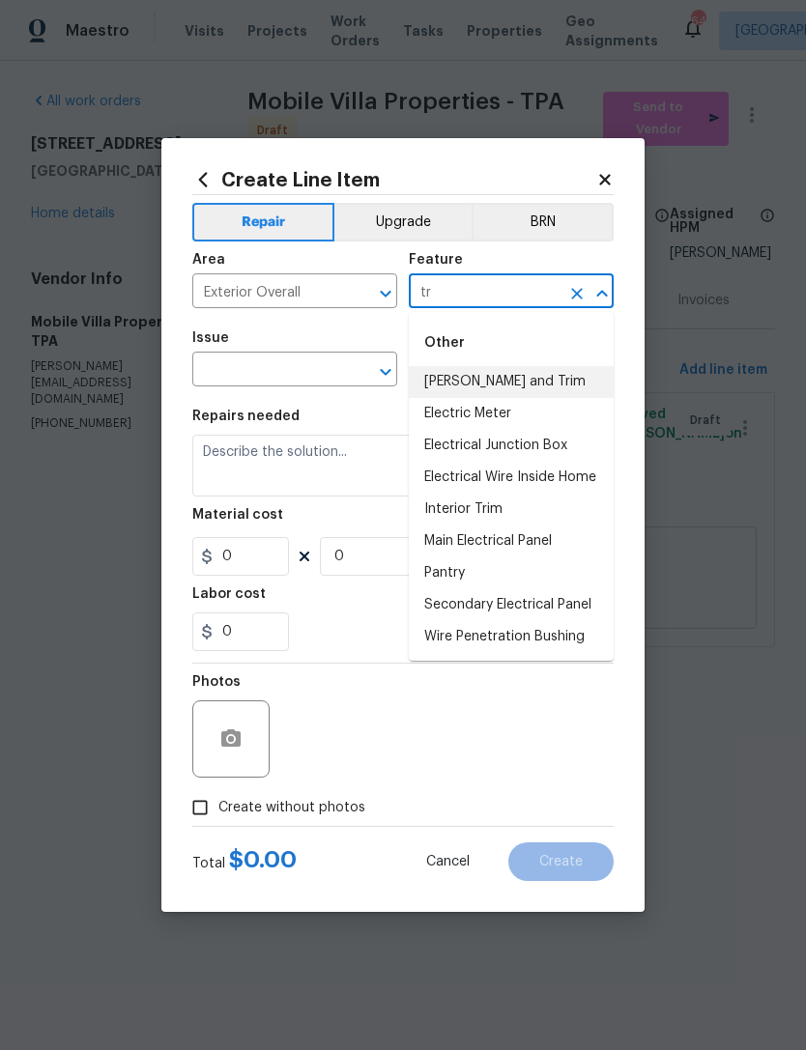
click at [569, 371] on li "[PERSON_NAME] and Trim" at bounding box center [511, 382] width 205 height 32
type input "[PERSON_NAME] and Trim"
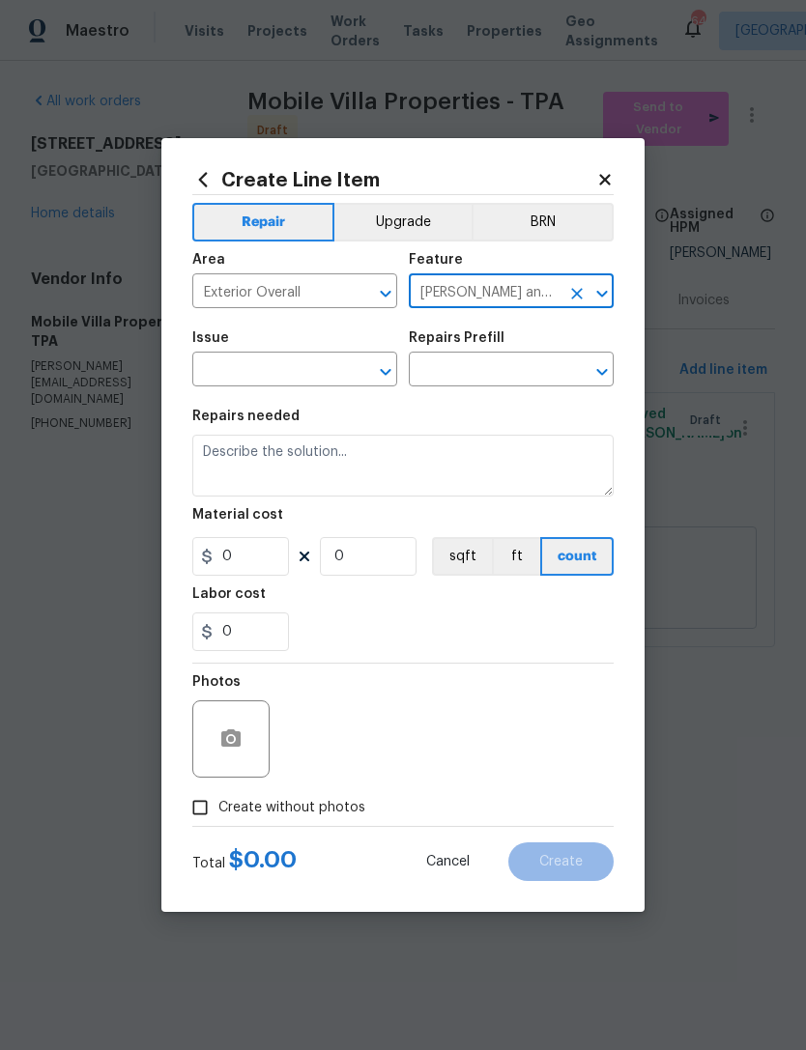
click at [329, 381] on input "text" at bounding box center [267, 372] width 151 height 30
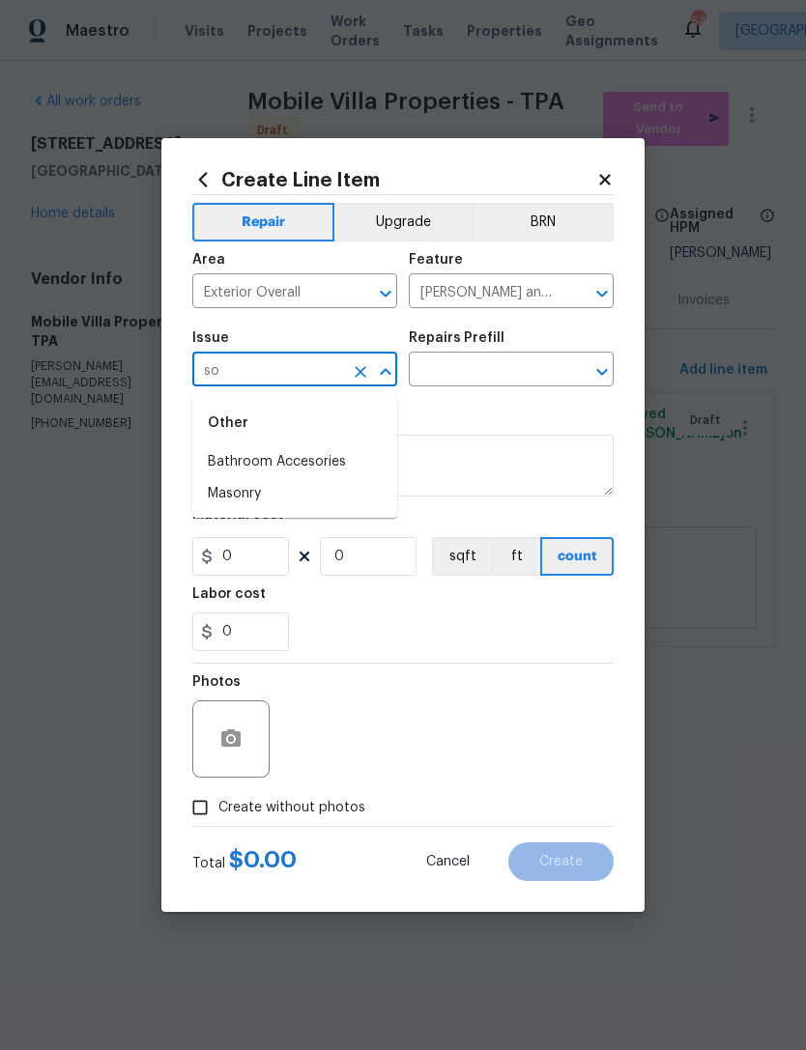
type input "s"
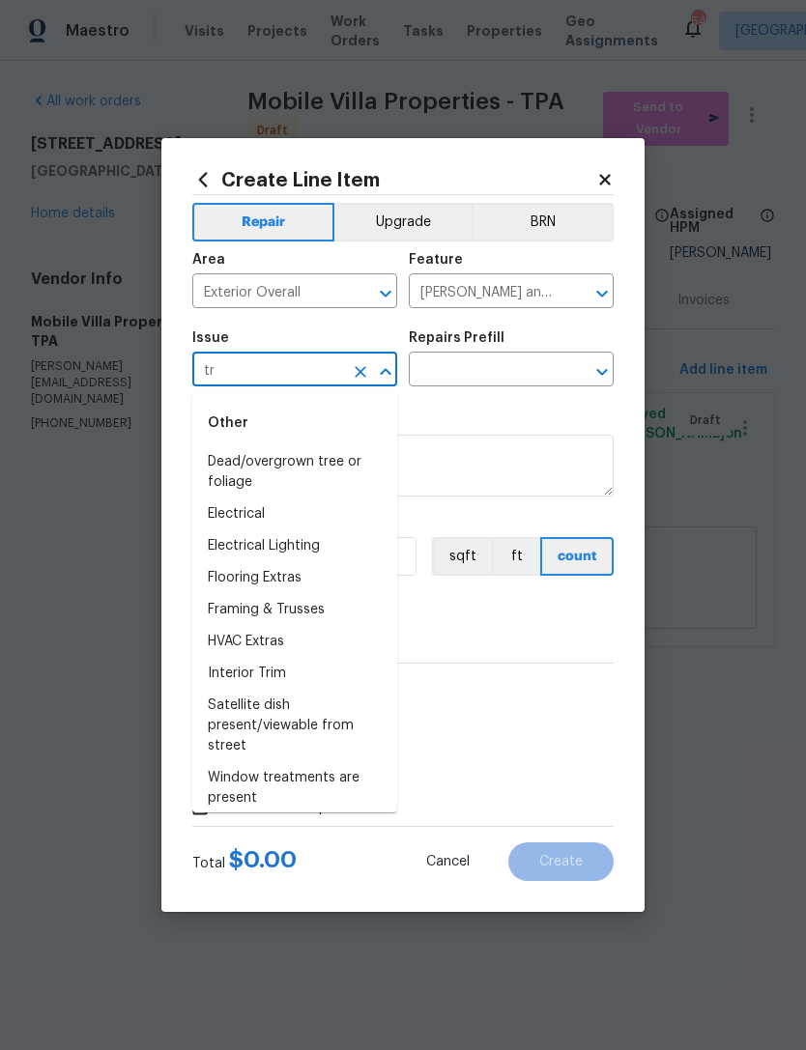
type input "t"
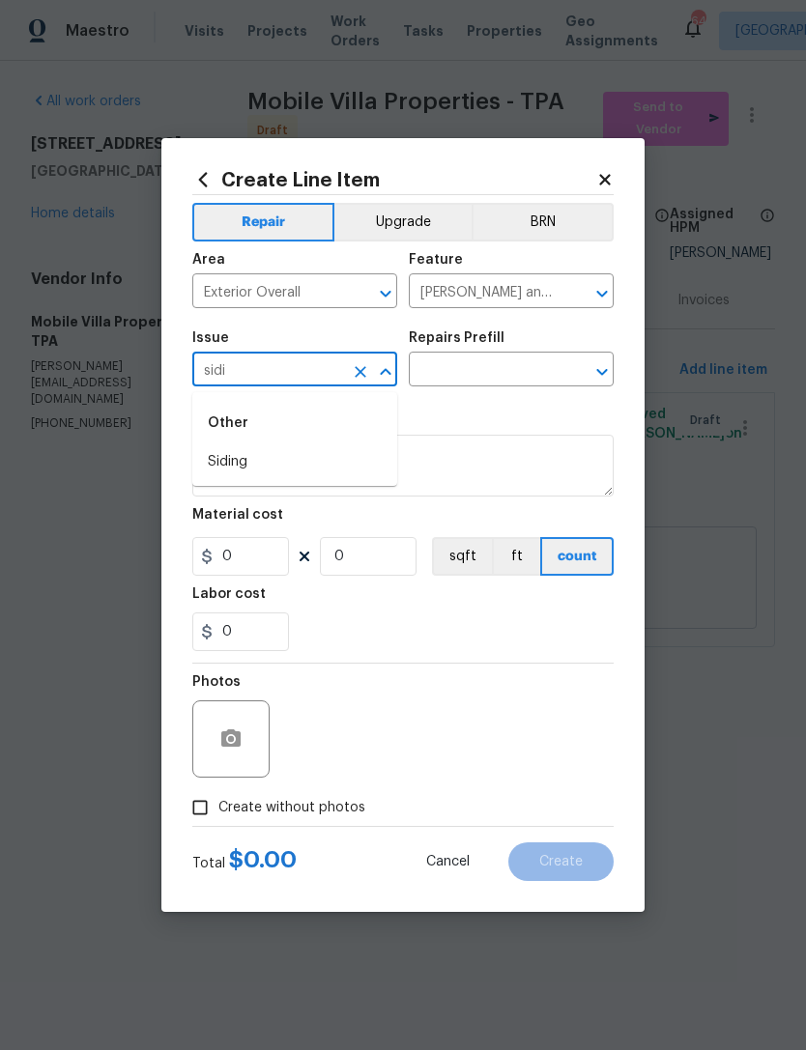
click at [386, 467] on li "Siding" at bounding box center [294, 462] width 205 height 32
type input "Siding"
click at [516, 369] on input "text" at bounding box center [484, 372] width 151 height 30
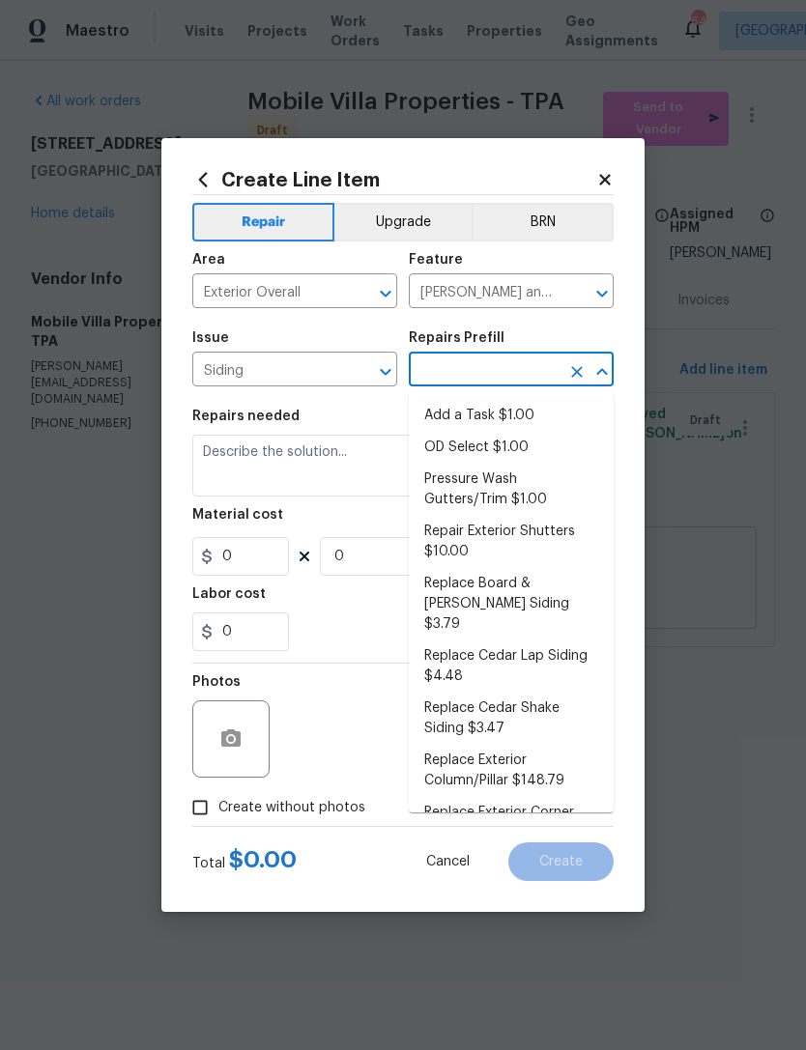
click at [514, 416] on li "Add a Task $1.00" at bounding box center [511, 416] width 205 height 32
type input "Add a Task $1.00"
type input "Siding"
type textarea "HPM to detail"
type input "1"
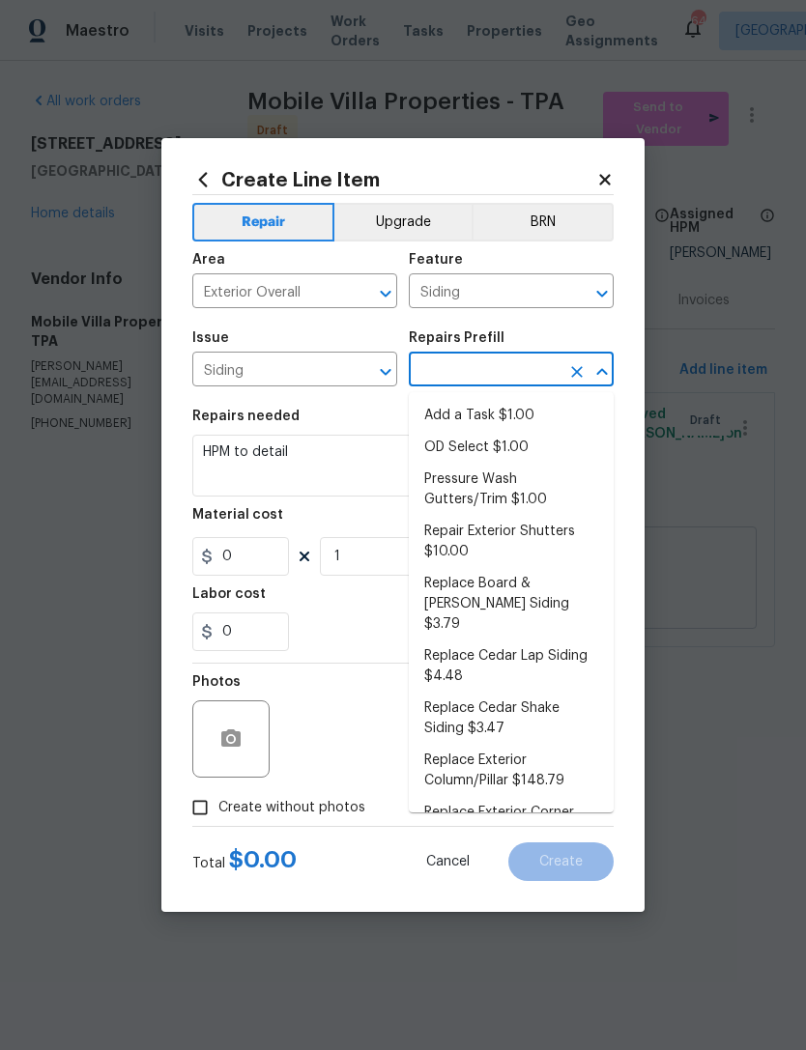
type input "Add a Task $1.00"
type input "1"
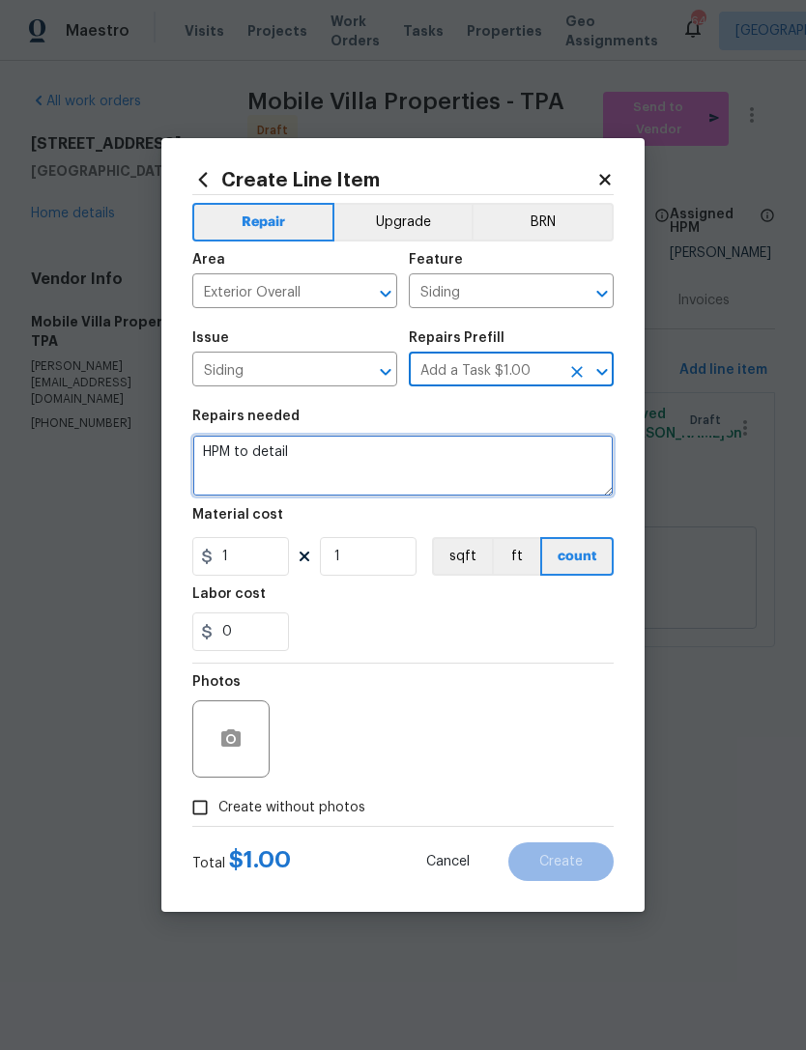
click at [491, 467] on textarea "HPM to detail" at bounding box center [402, 466] width 421 height 62
type textarea "H"
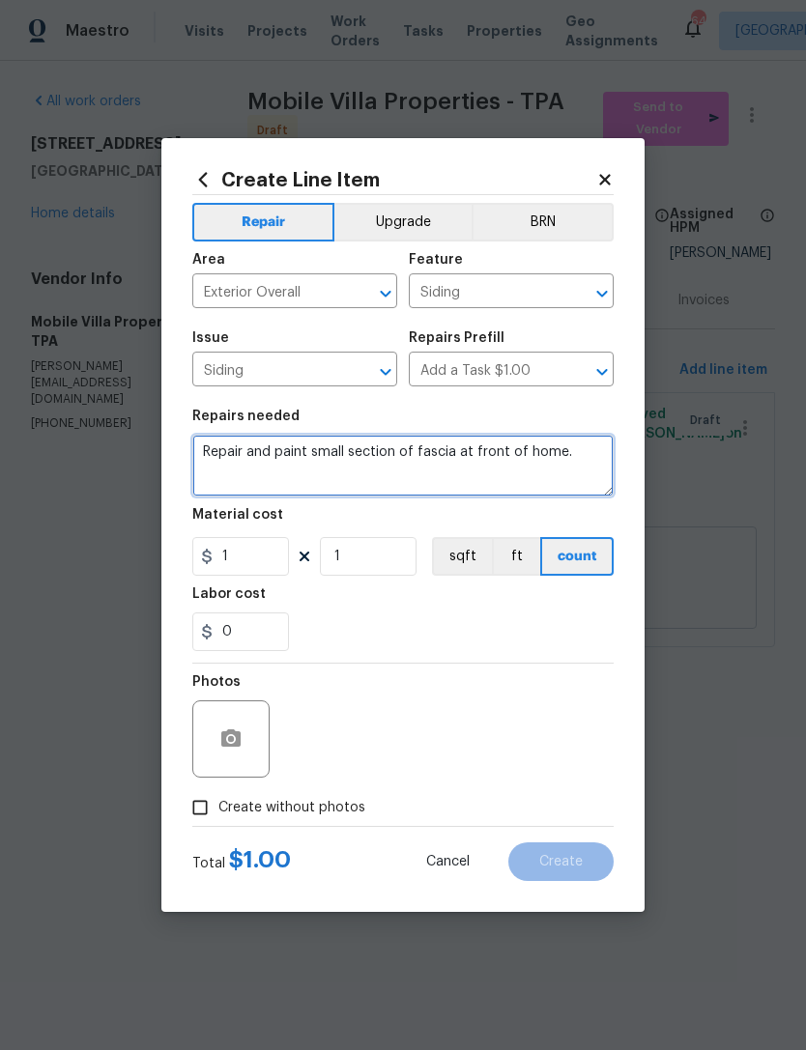
type textarea "Repair and paint small section of fascia at front of home."
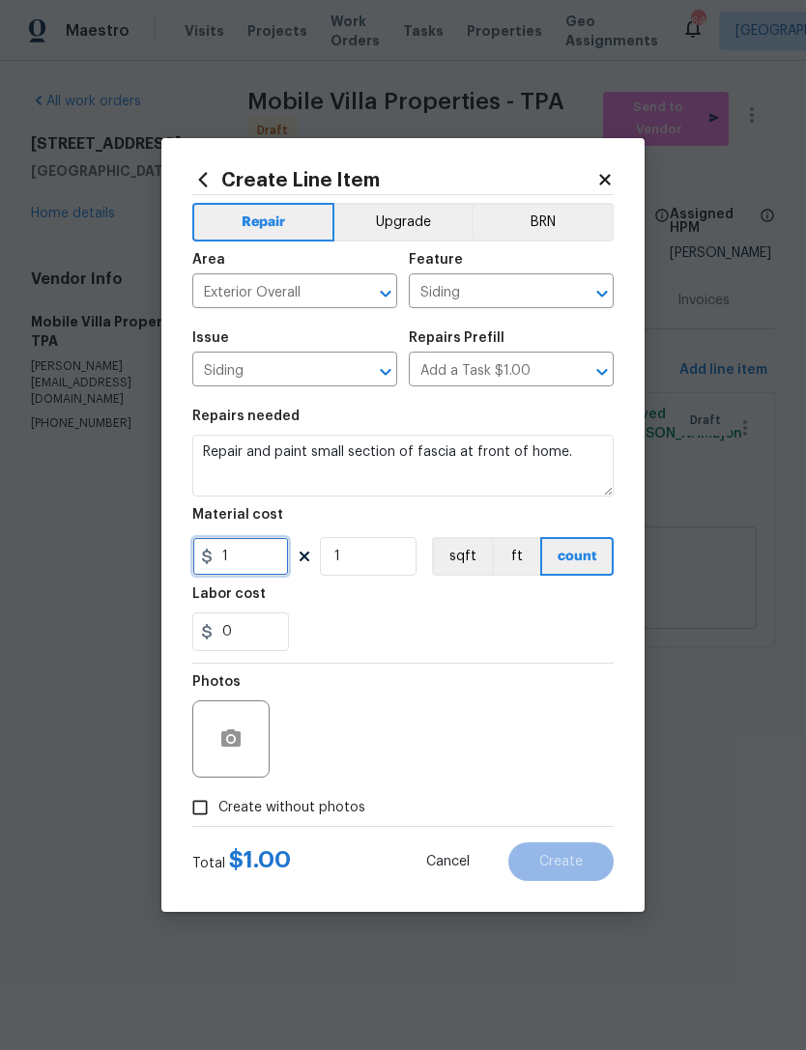
click at [259, 562] on input "1" at bounding box center [240, 556] width 97 height 39
type input "100"
click at [574, 613] on div "Labor cost" at bounding box center [402, 599] width 421 height 25
click at [202, 819] on input "Create without photos" at bounding box center [200, 807] width 37 height 37
click at [198, 800] on input "Create without photos" at bounding box center [200, 807] width 37 height 37
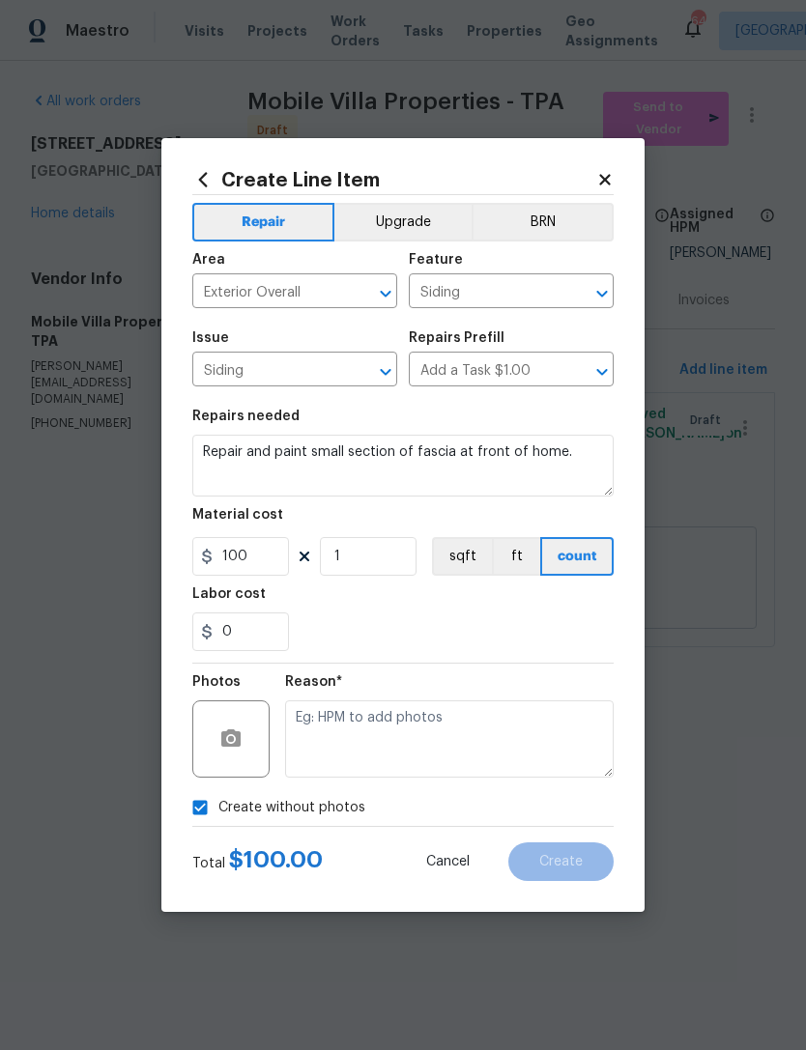
checkbox input "false"
click at [230, 740] on circle "button" at bounding box center [231, 739] width 6 height 6
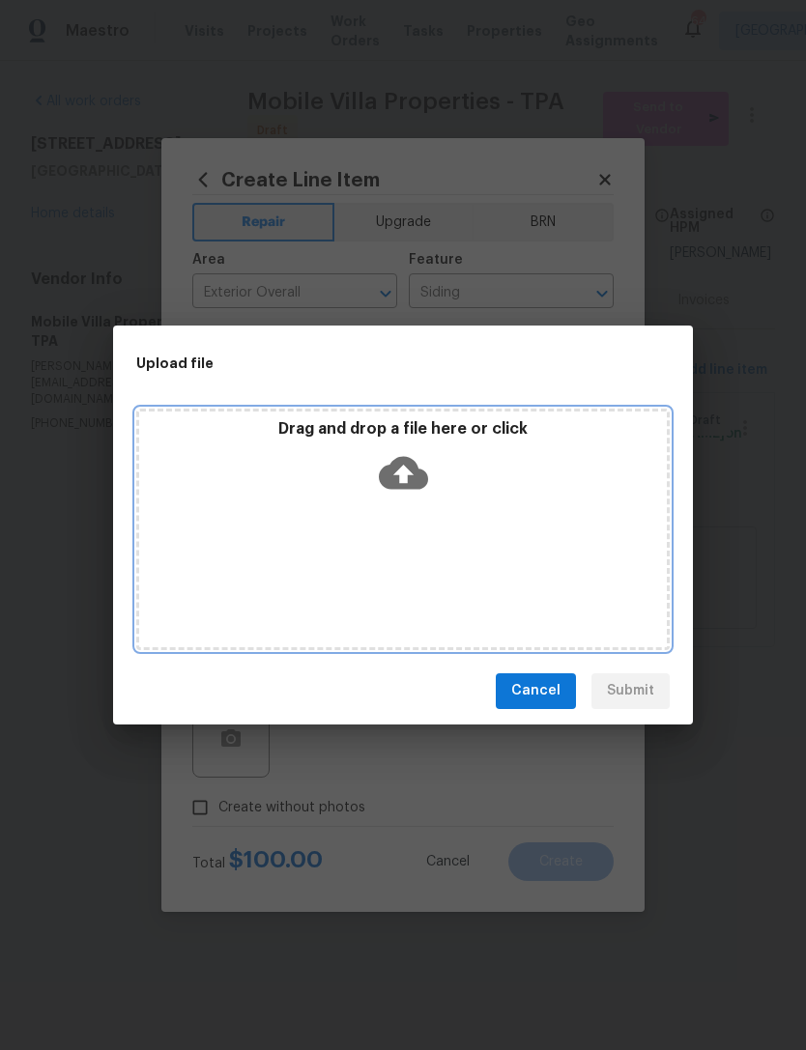
click at [512, 420] on p "Drag and drop a file here or click" at bounding box center [403, 429] width 528 height 20
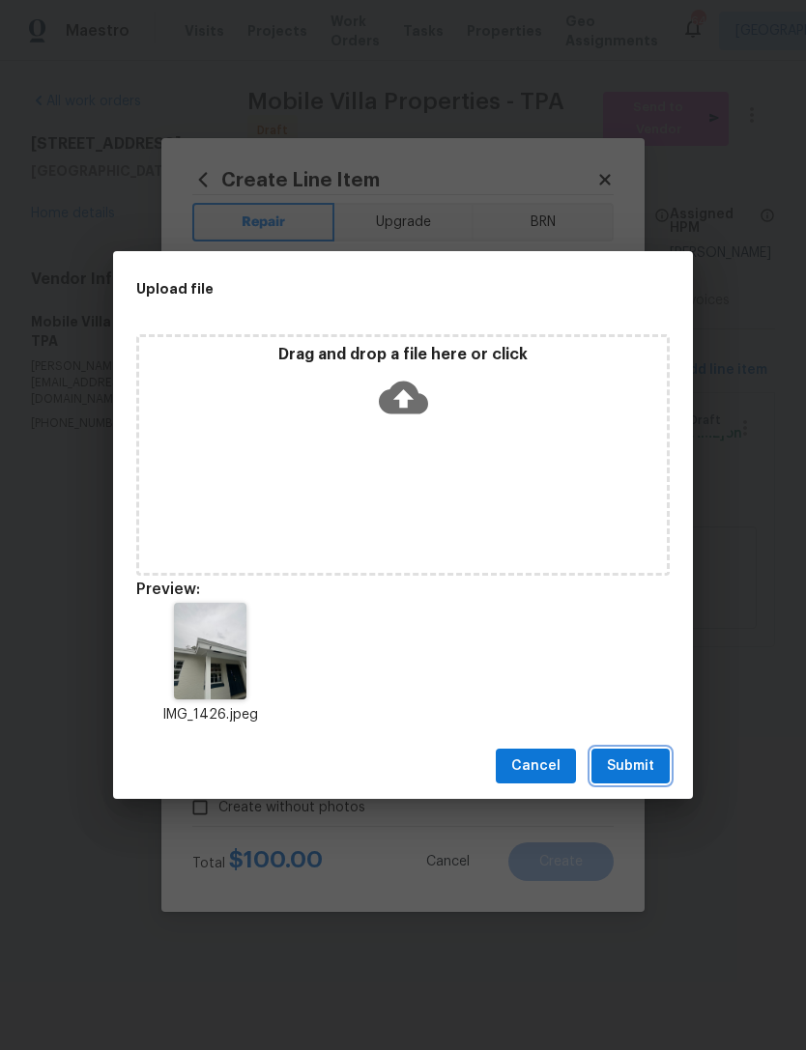
click at [642, 778] on button "Submit" at bounding box center [630, 767] width 78 height 36
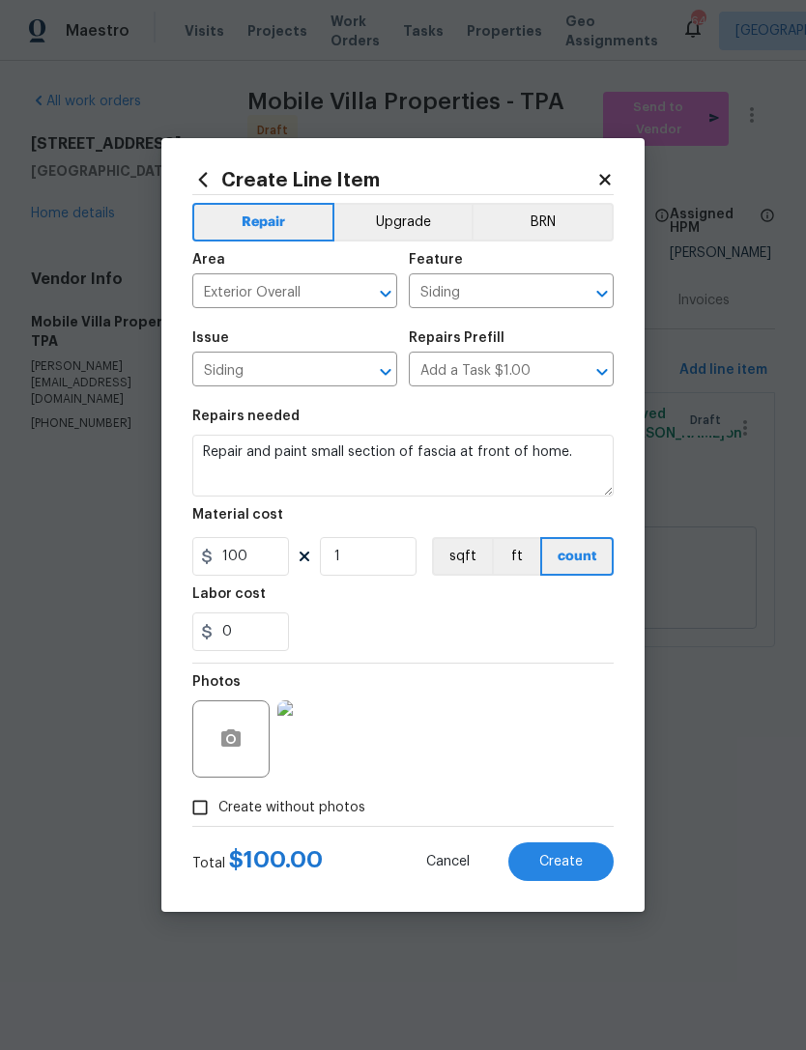
click at [563, 851] on button "Create" at bounding box center [560, 862] width 105 height 39
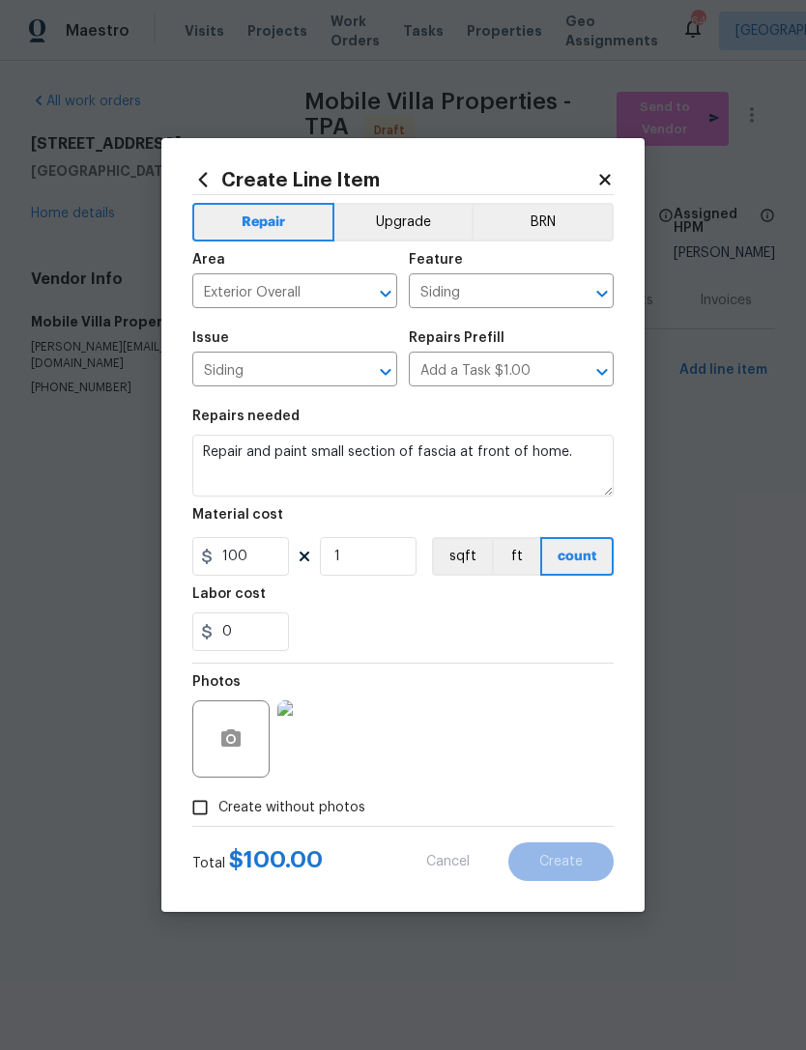
type input "0"
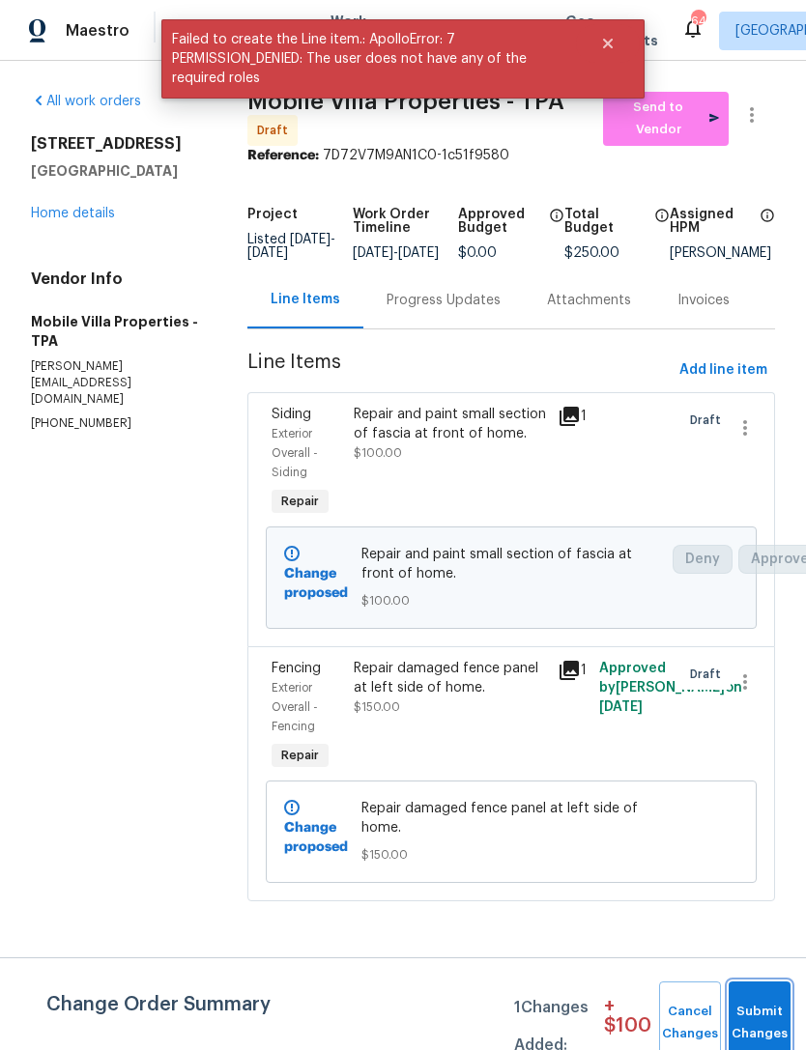
click at [750, 1002] on button "Submit Changes" at bounding box center [759, 1023] width 62 height 83
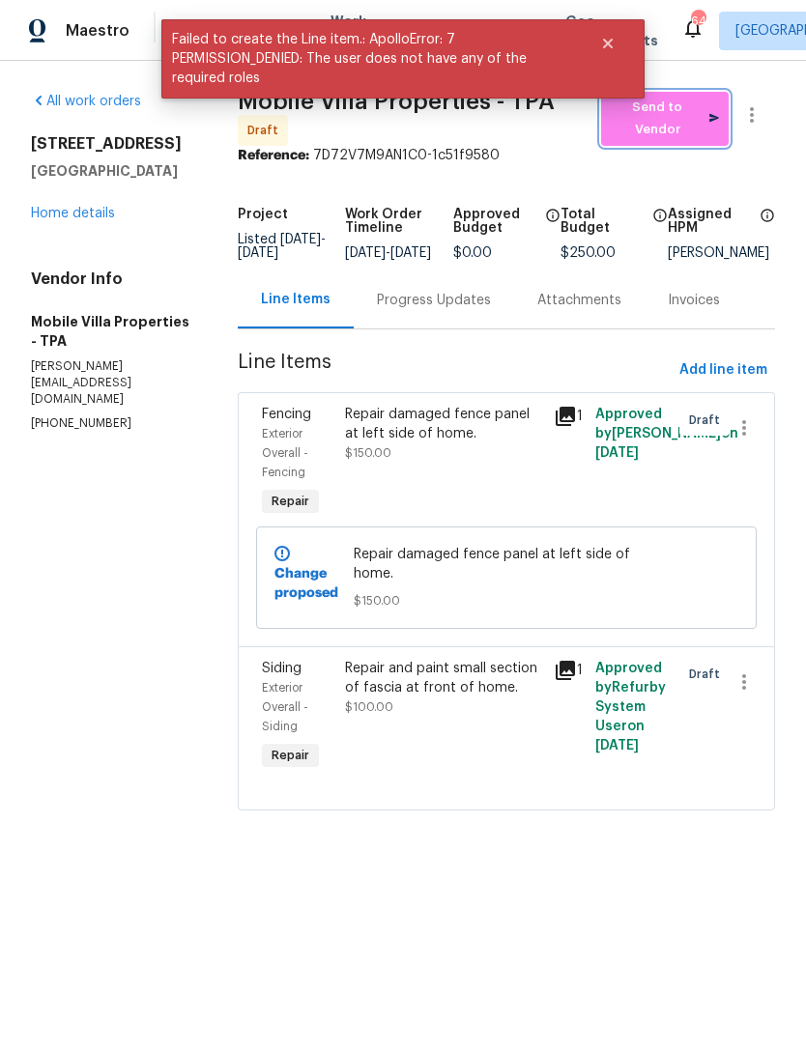
click at [686, 125] on span "Send to Vendor" at bounding box center [665, 119] width 108 height 44
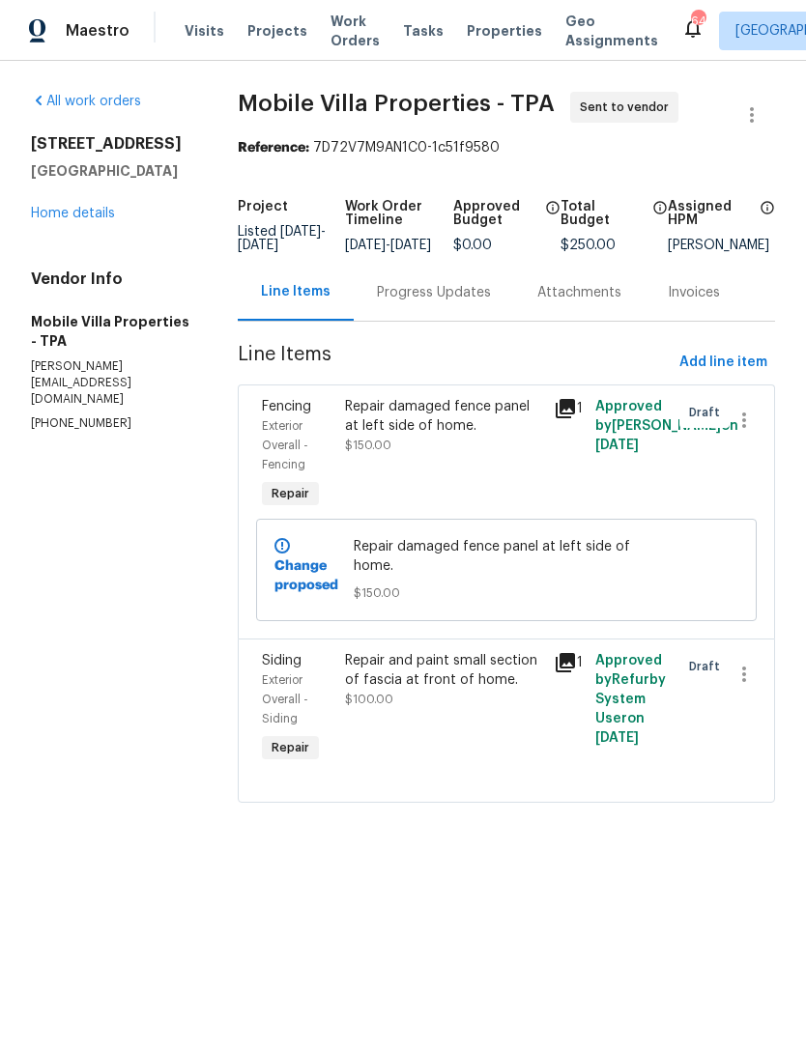
click at [92, 219] on link "Home details" at bounding box center [73, 214] width 84 height 14
